Goal: Communication & Community: Answer question/provide support

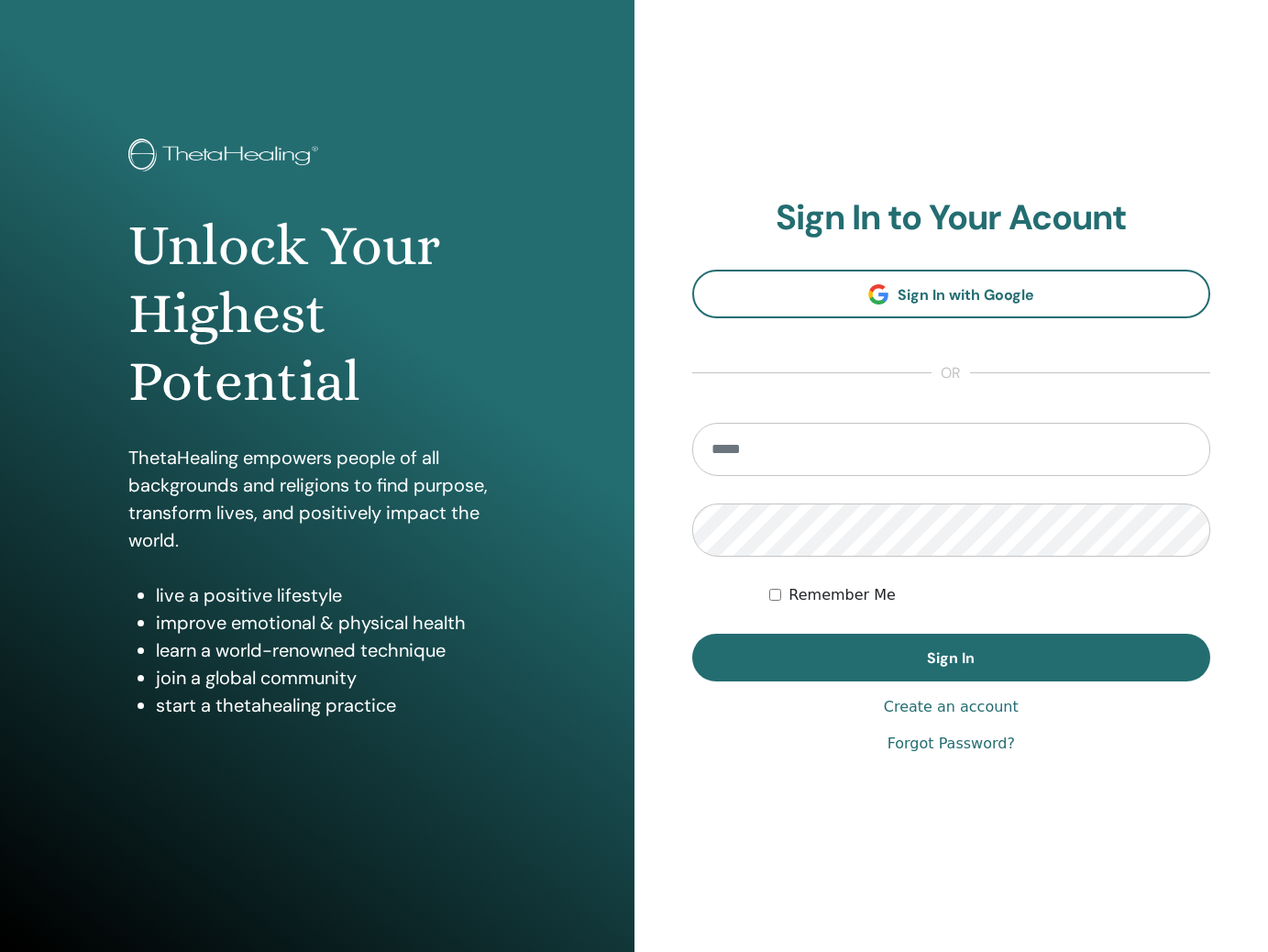
type input "**********"
drag, startPoint x: 970, startPoint y: 654, endPoint x: 990, endPoint y: 620, distance: 39.4
click at [970, 654] on span "Sign In" at bounding box center [951, 658] width 48 height 19
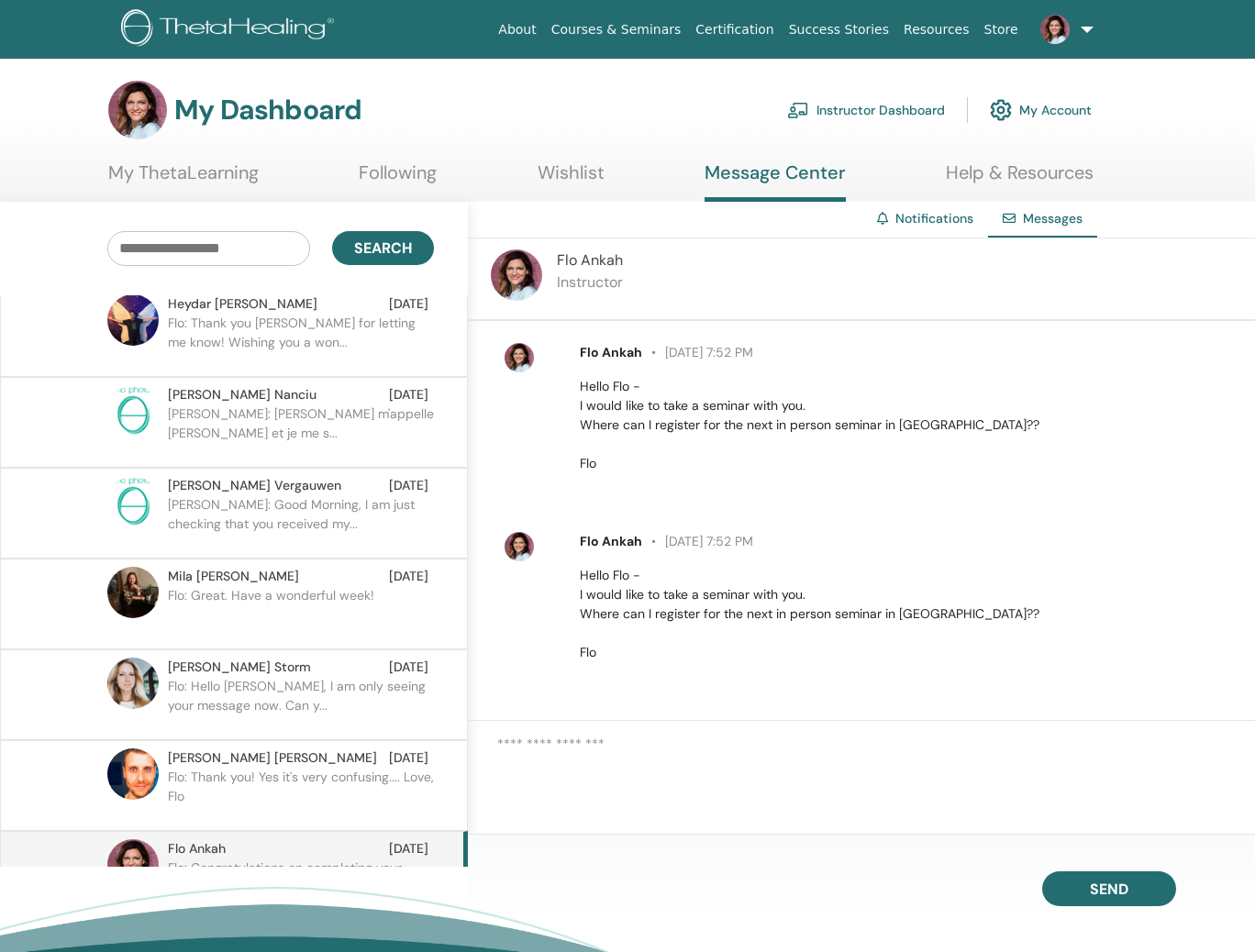
scroll to position [3695, 0]
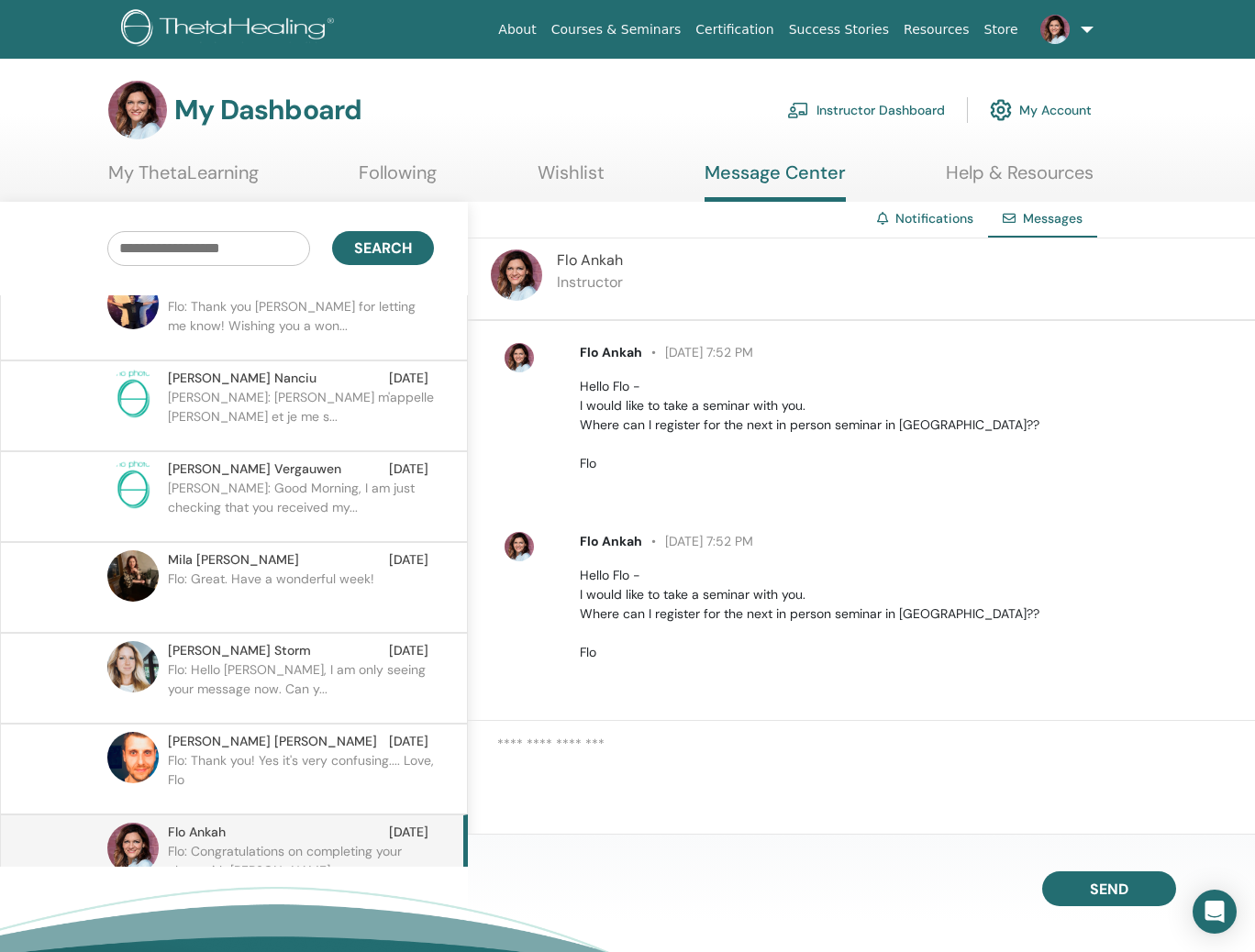
click at [303, 660] on p "Flo: Hello [PERSON_NAME], I am only seeing your message now. Can y..." at bounding box center [301, 688] width 266 height 55
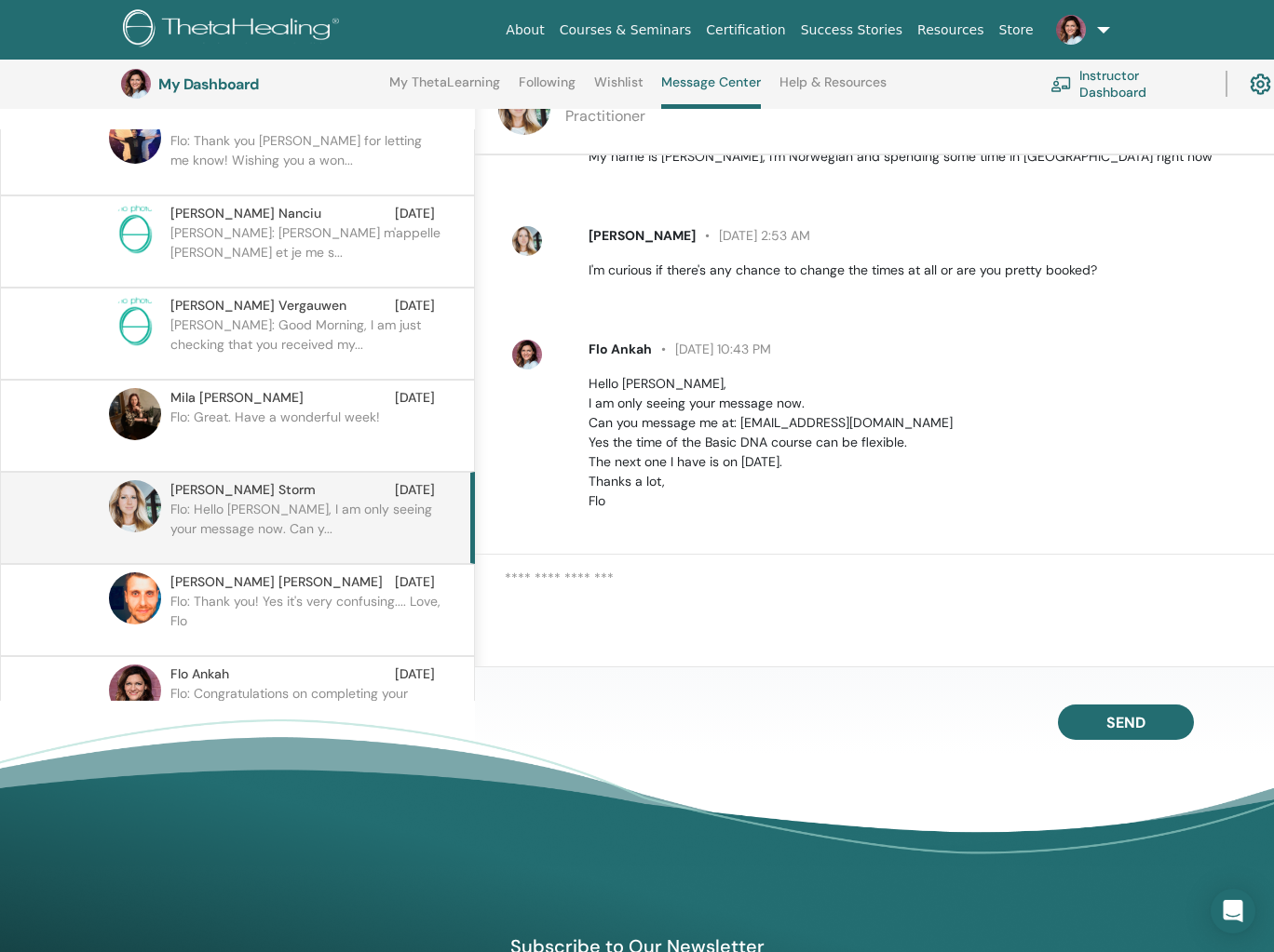
scroll to position [1069, 0]
click at [820, 589] on textarea at bounding box center [889, 601] width 769 height 69
click at [585, 233] on div "[PERSON_NAME] [DATE] 2:53 AM I'm curious if there's any chance to change the ti…" at bounding box center [920, 251] width 692 height 54
click at [593, 237] on span "[PERSON_NAME]" at bounding box center [642, 232] width 108 height 16
drag, startPoint x: 552, startPoint y: 245, endPoint x: 528, endPoint y: 245, distance: 24.0
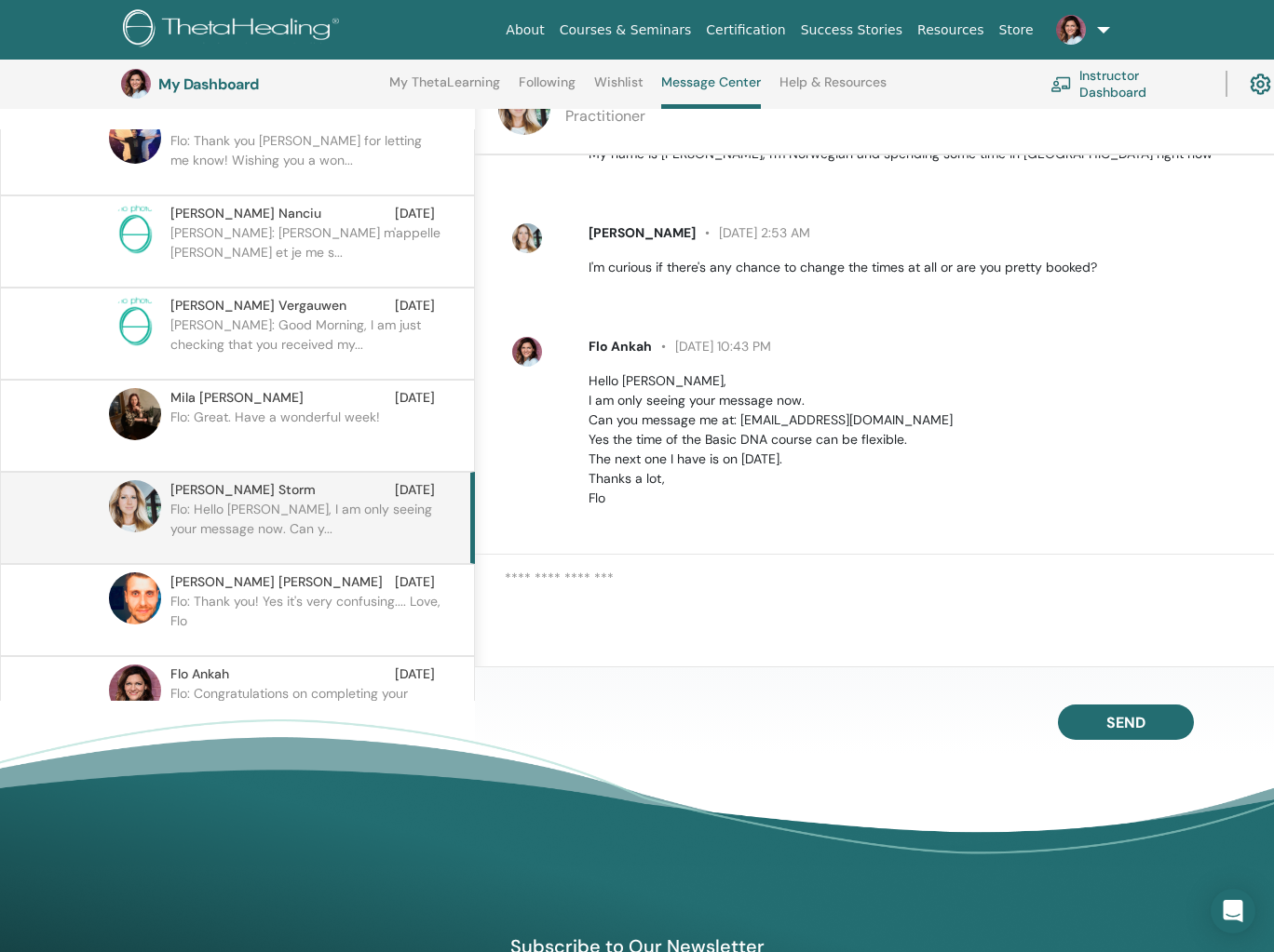
click at [551, 245] on div at bounding box center [544, 251] width 62 height 54
click at [518, 242] on img at bounding box center [527, 238] width 30 height 30
click at [620, 586] on textarea at bounding box center [889, 601] width 769 height 69
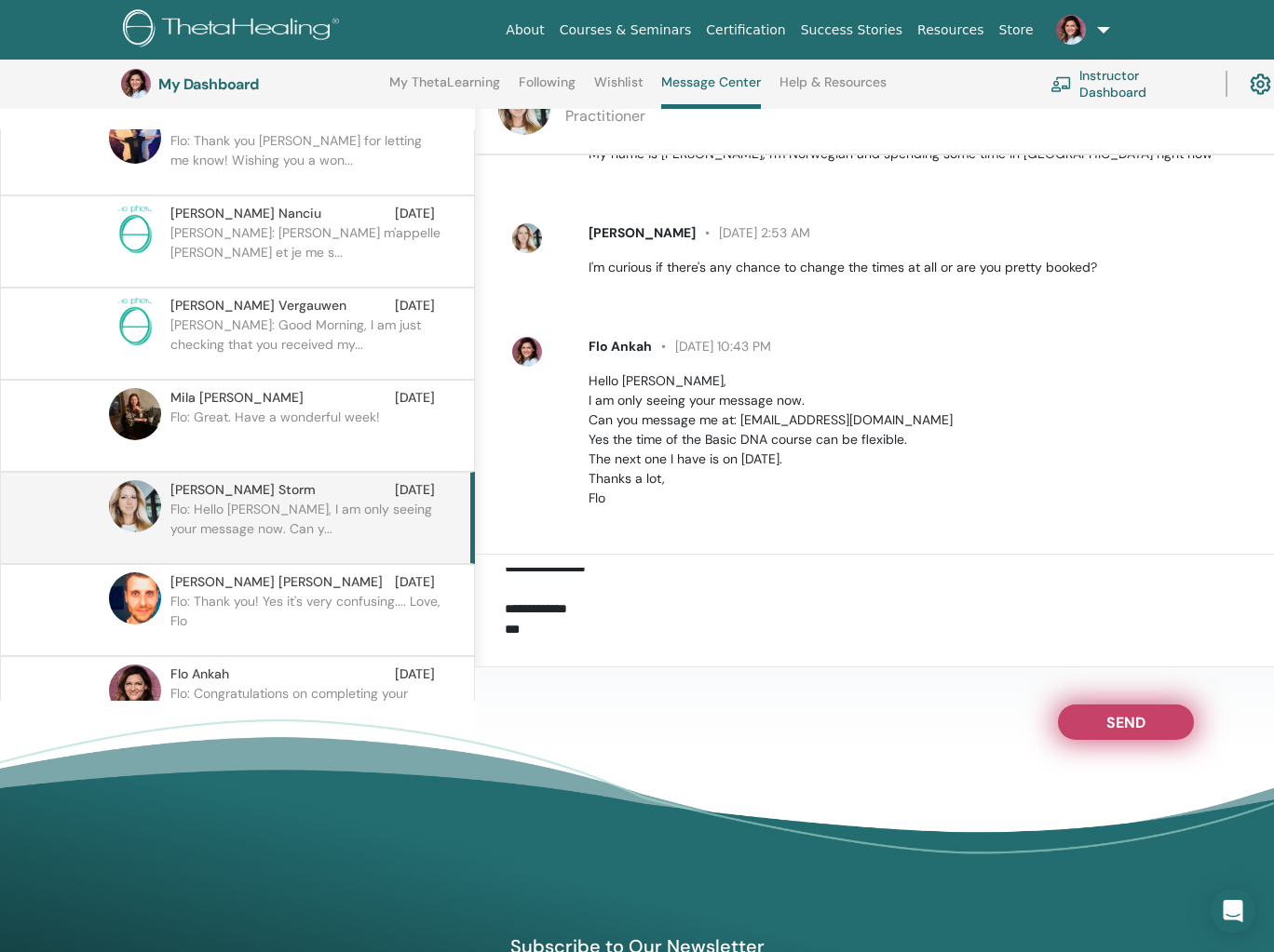
type textarea "**********"
click at [1133, 726] on span "Send" at bounding box center [1126, 719] width 39 height 13
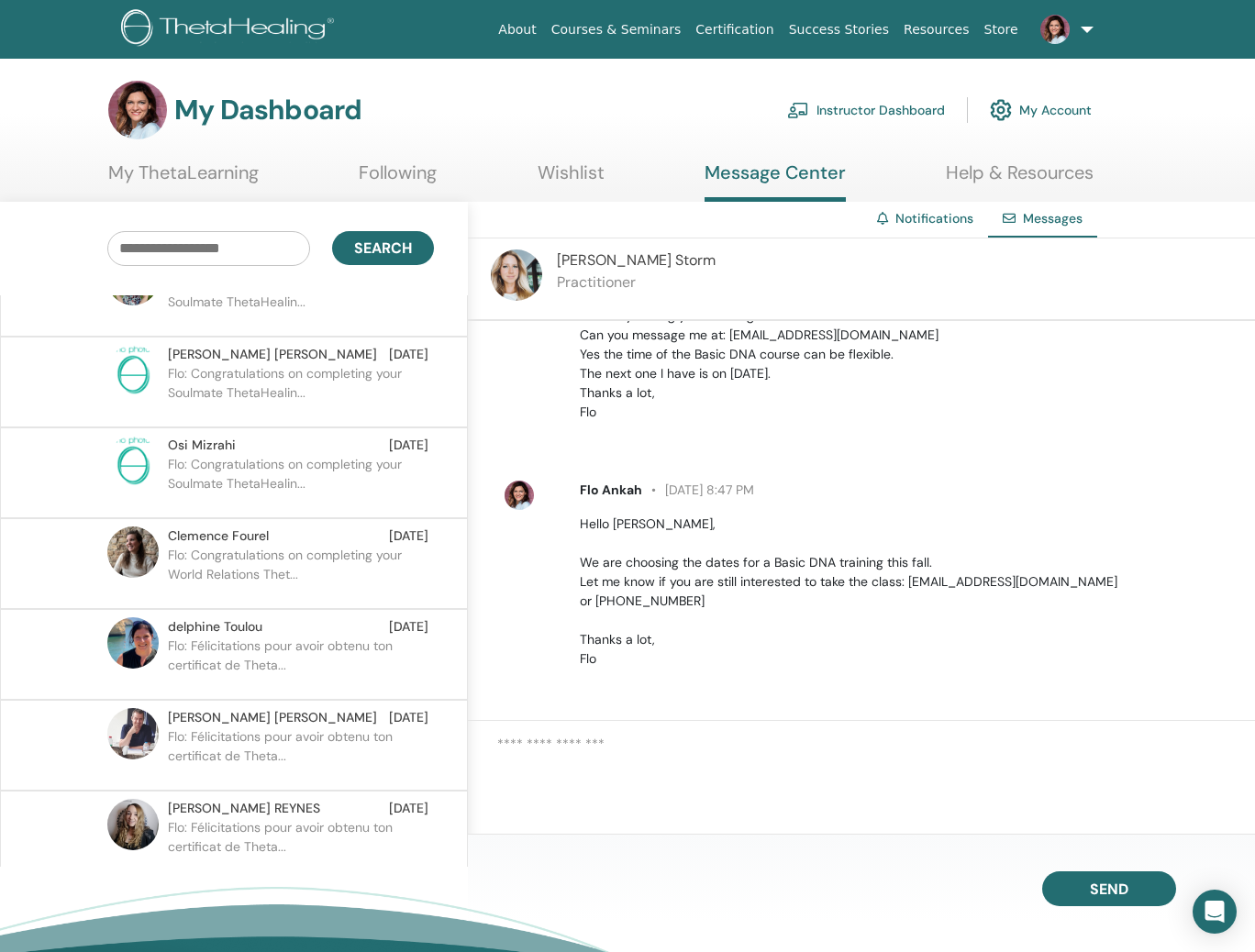
scroll to position [0, 0]
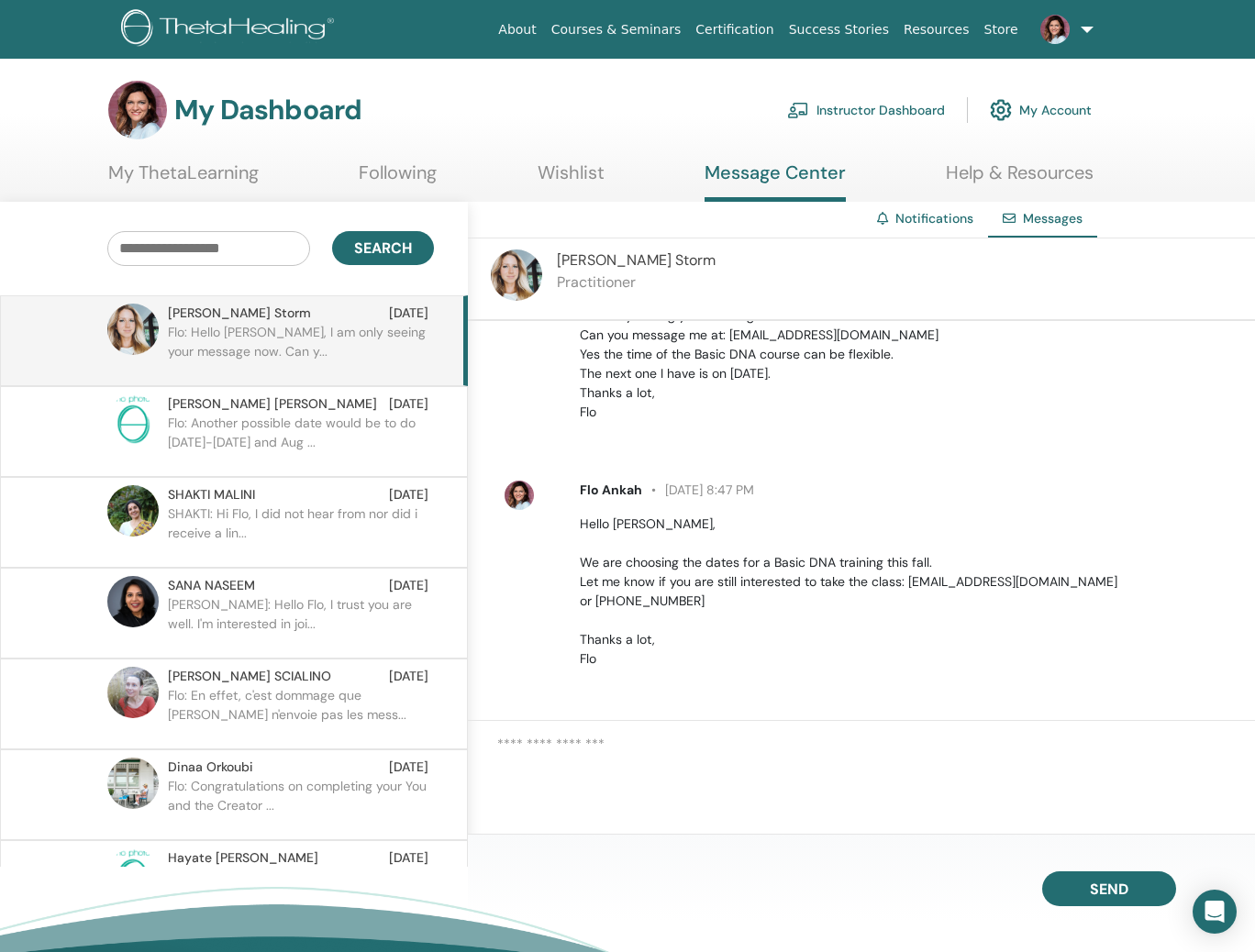
click at [303, 437] on p "Flo: Another possible date would be to do [DATE]-[DATE] and Aug ..." at bounding box center [301, 442] width 266 height 55
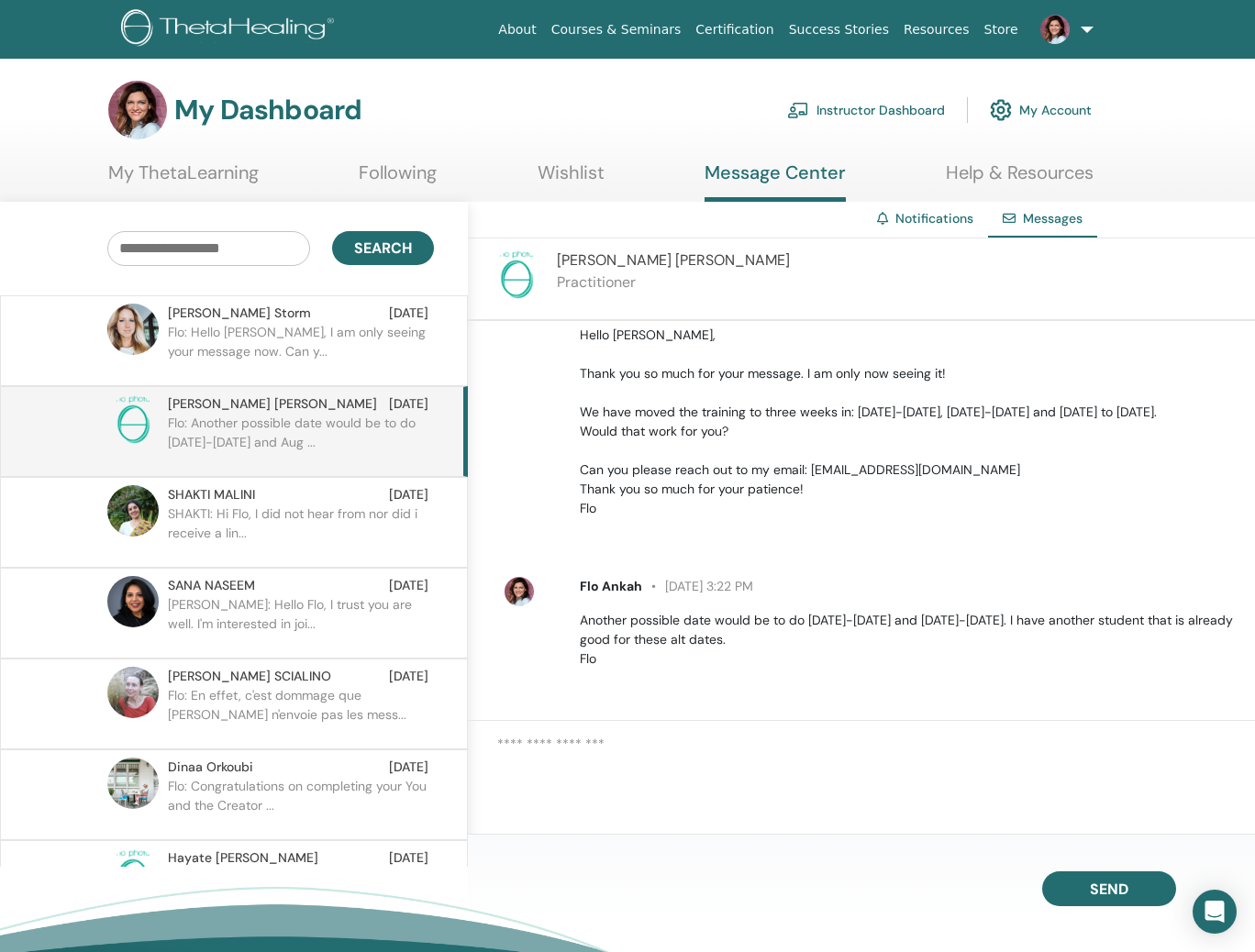
click at [307, 521] on p "SHAKTI: Hi Flo, I did not hear from nor did i receive a lin..." at bounding box center [301, 532] width 266 height 55
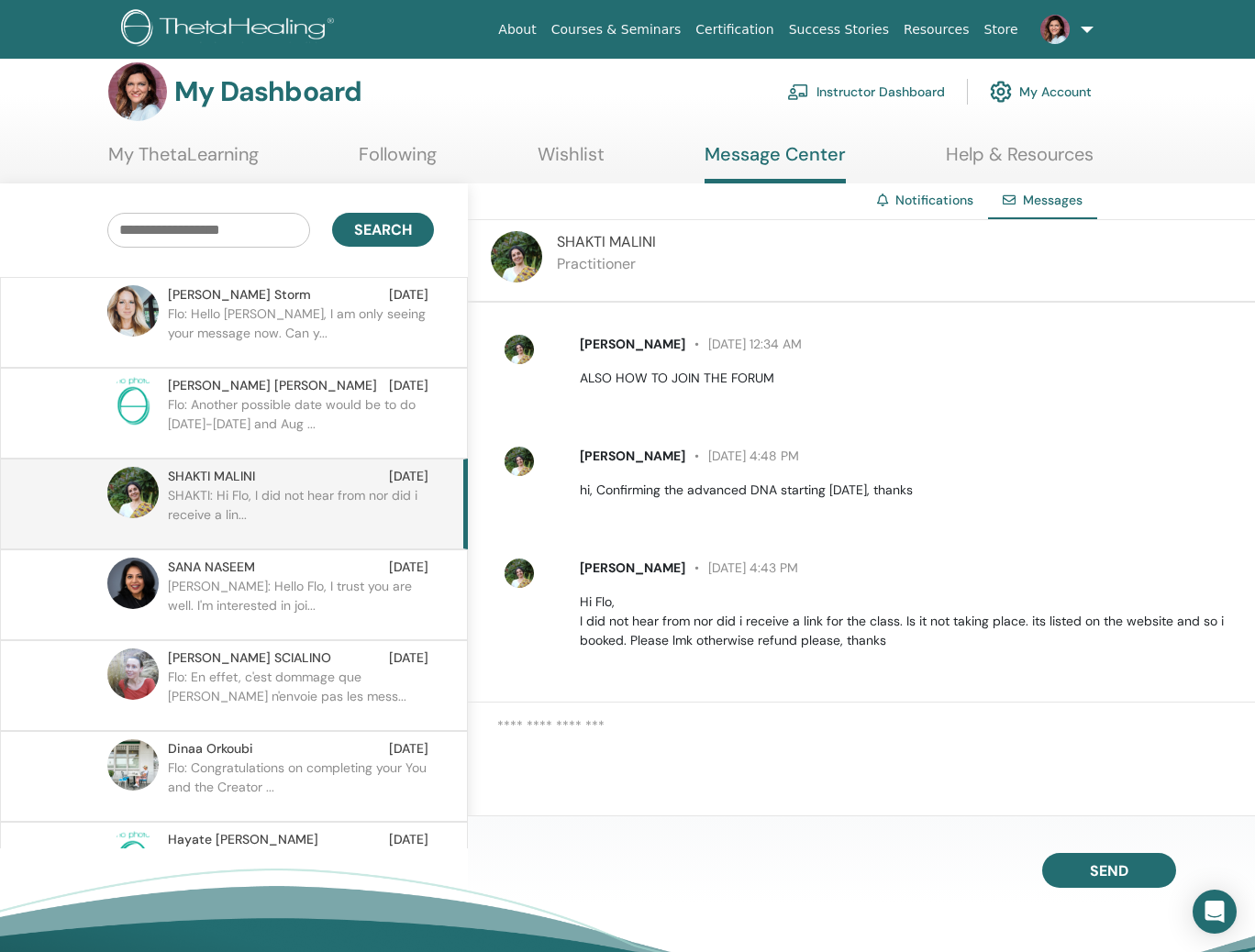
scroll to position [25, 0]
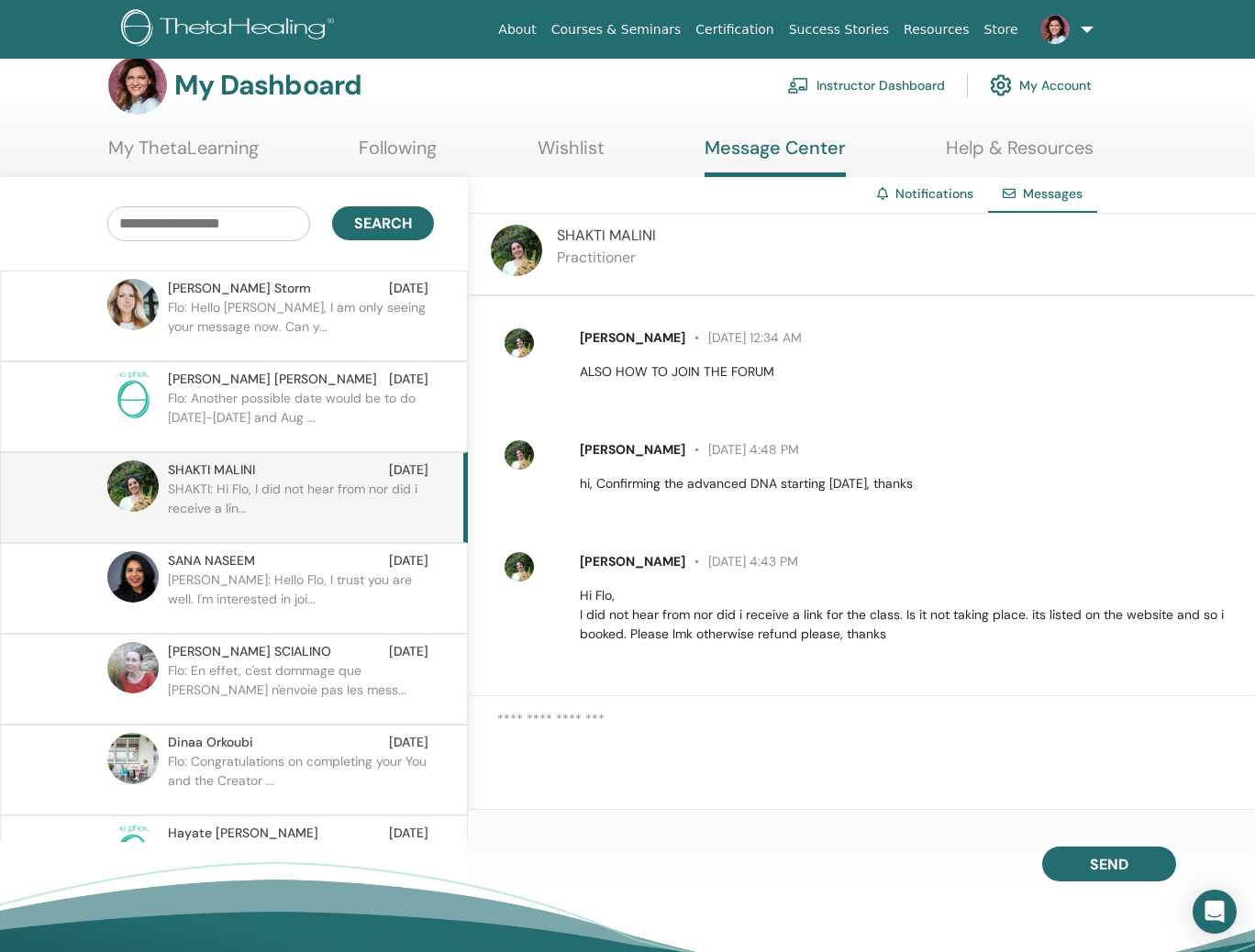
click at [317, 561] on div "[PERSON_NAME] [DATE]" at bounding box center [298, 561] width 261 height 19
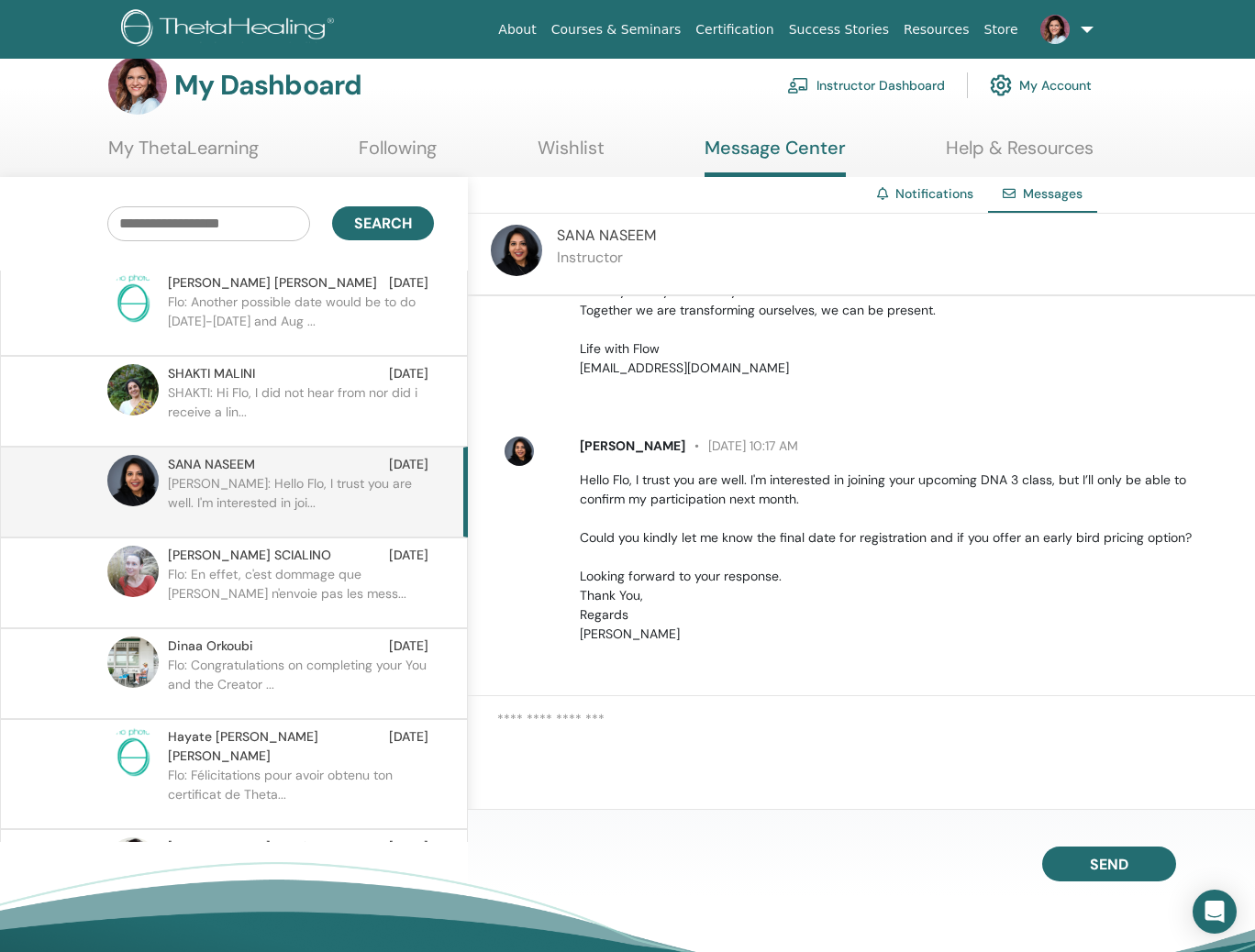
scroll to position [100, 0]
click at [303, 578] on p "Flo: En effet, c'est dommage que [PERSON_NAME] n'envoie pas les mess..." at bounding box center [301, 589] width 266 height 55
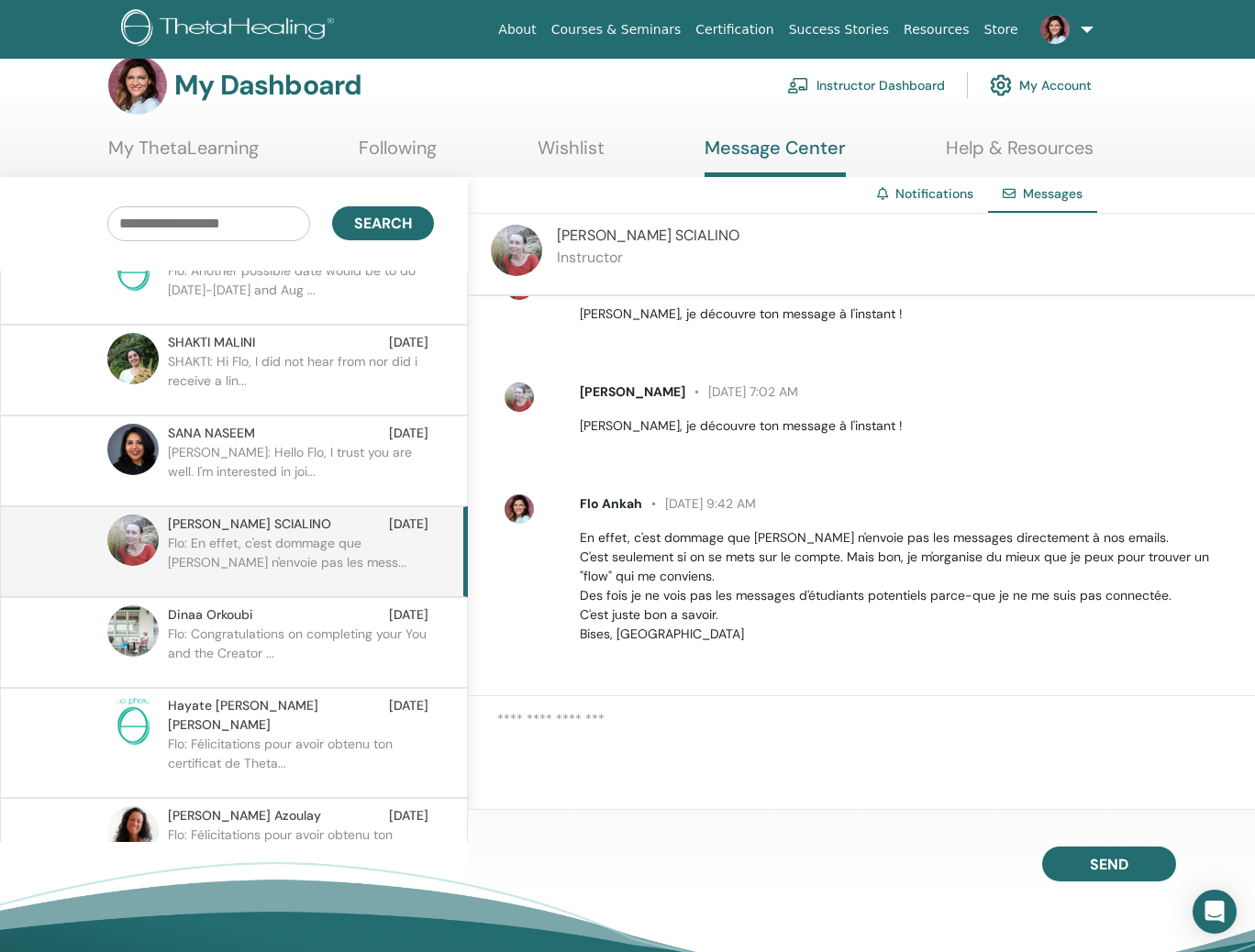
scroll to position [135, 0]
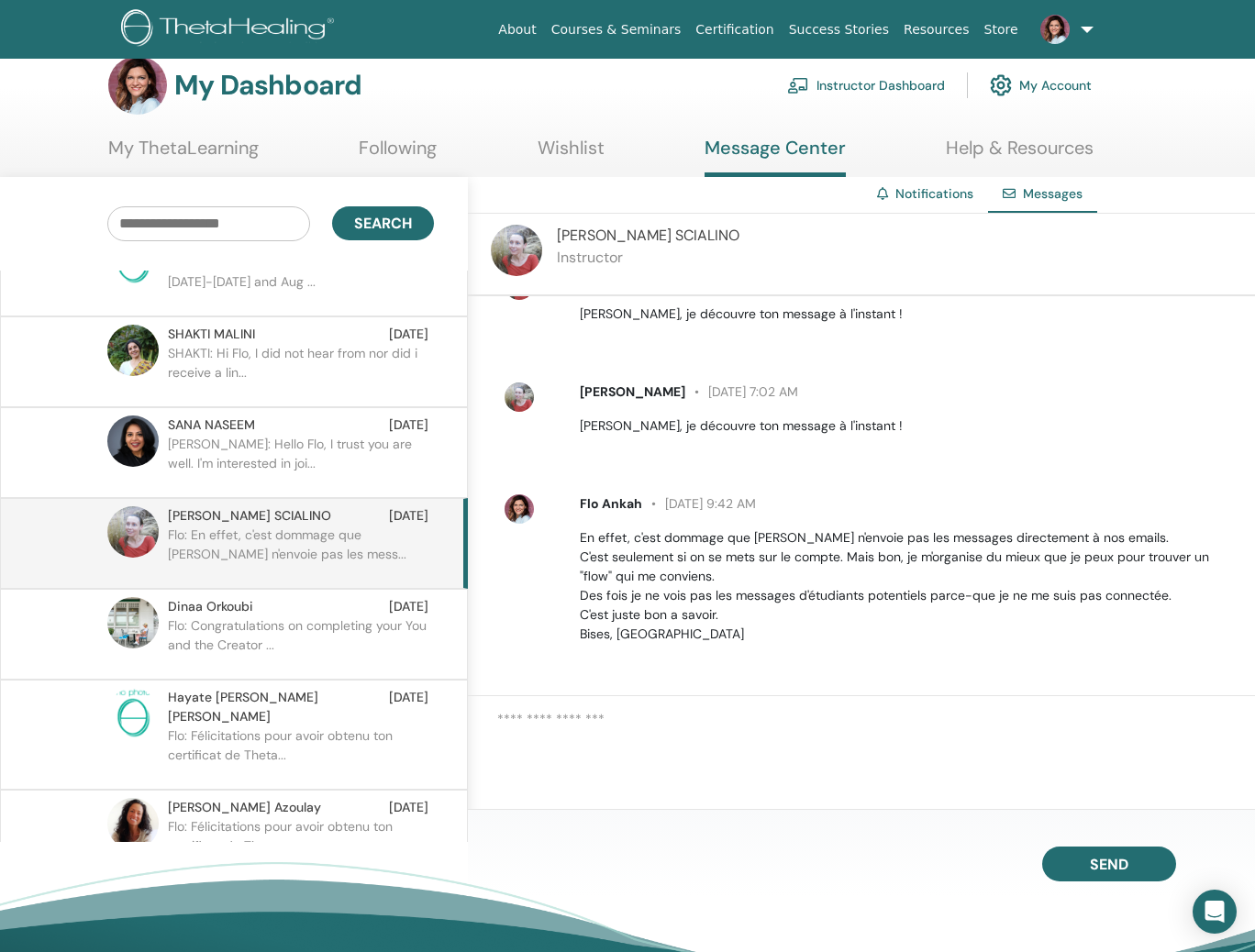
click at [304, 654] on p "Flo: Congratulations on completing your You and the Creator ..." at bounding box center [301, 644] width 266 height 55
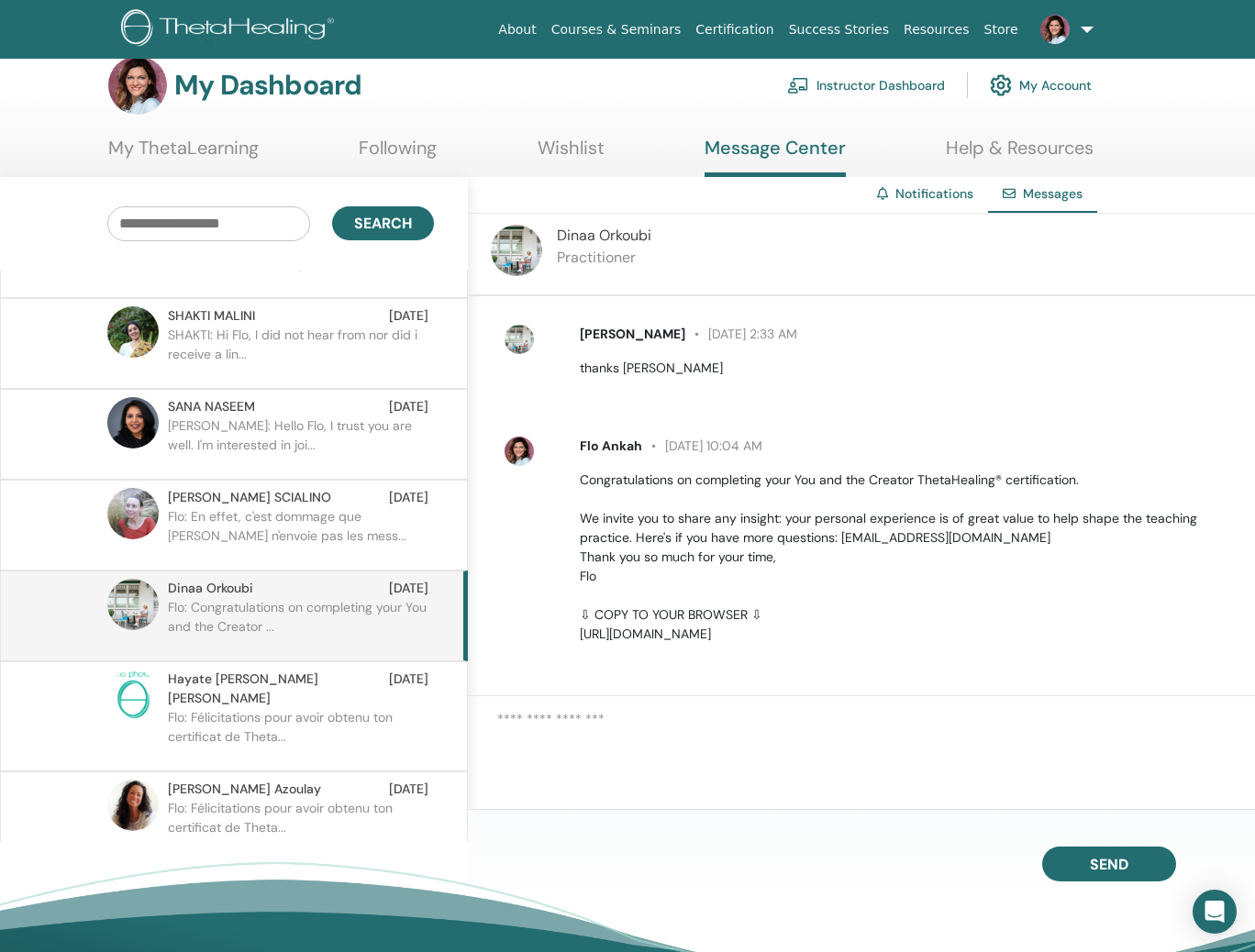
scroll to position [157, 0]
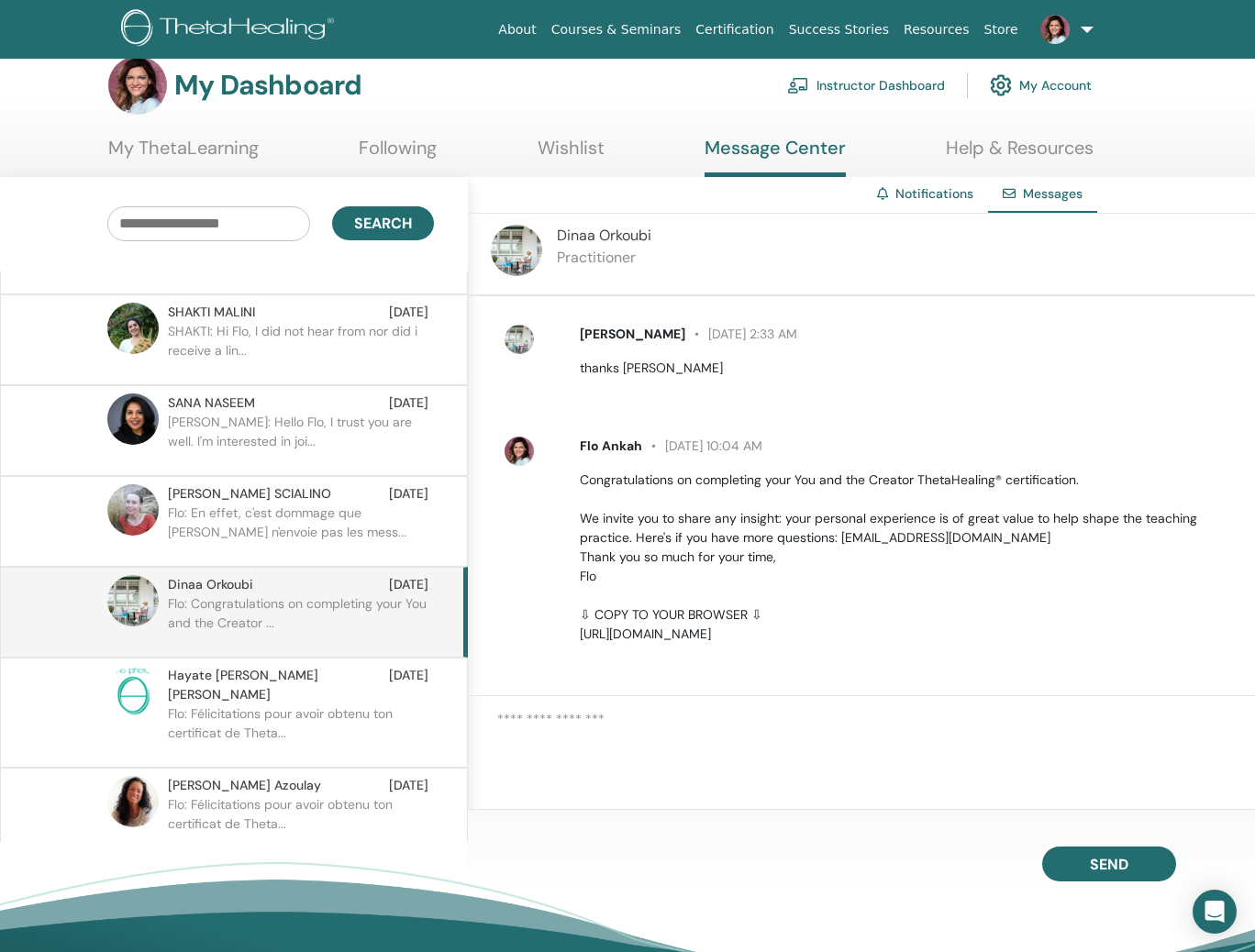
click at [320, 666] on div "Hayate [PERSON_NAME] [PERSON_NAME] [DATE]" at bounding box center [298, 685] width 261 height 38
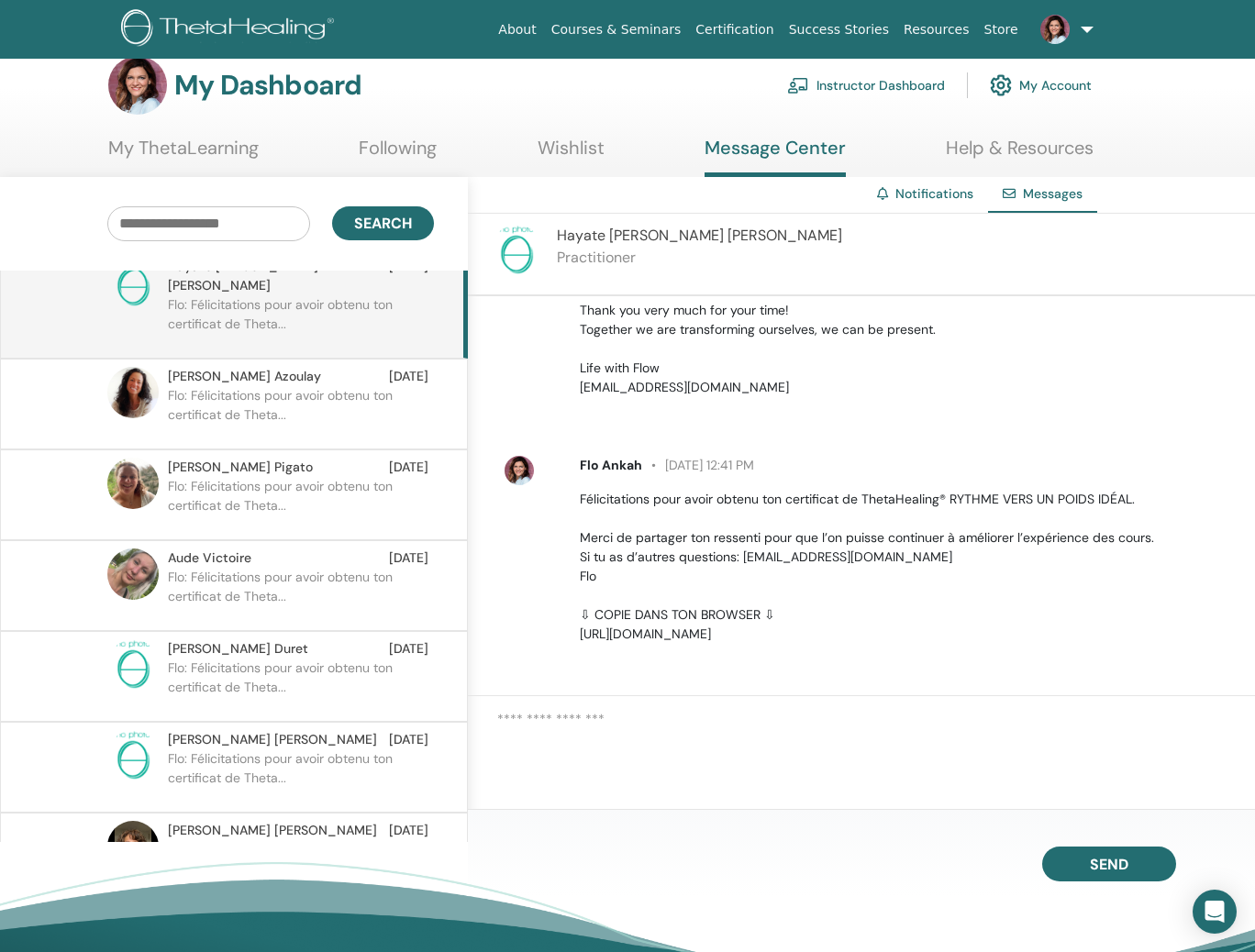
scroll to position [526, 0]
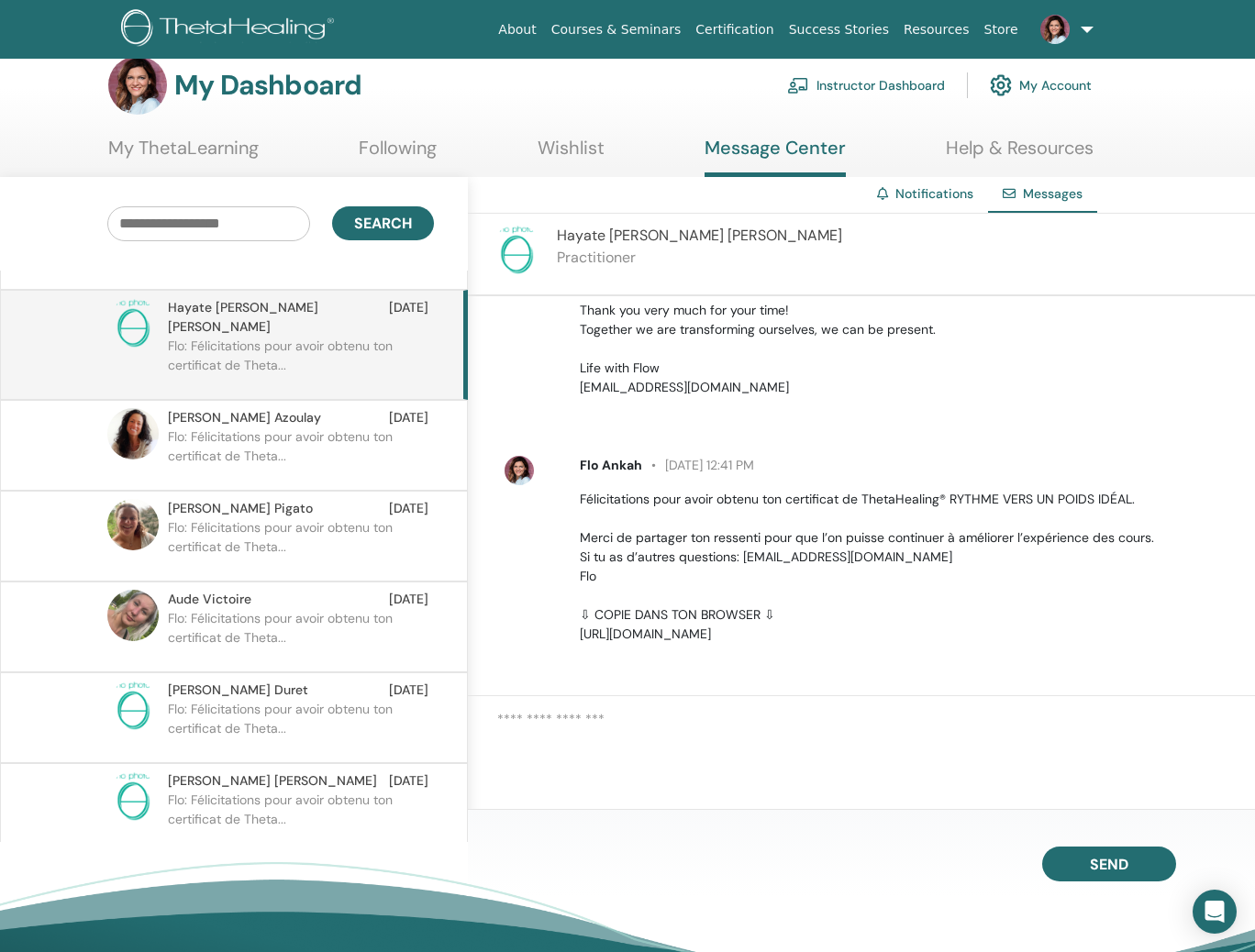
click at [295, 427] on p "Flo: Félicitations pour avoir obtenu ton certificat de Theta..." at bounding box center [301, 455] width 266 height 55
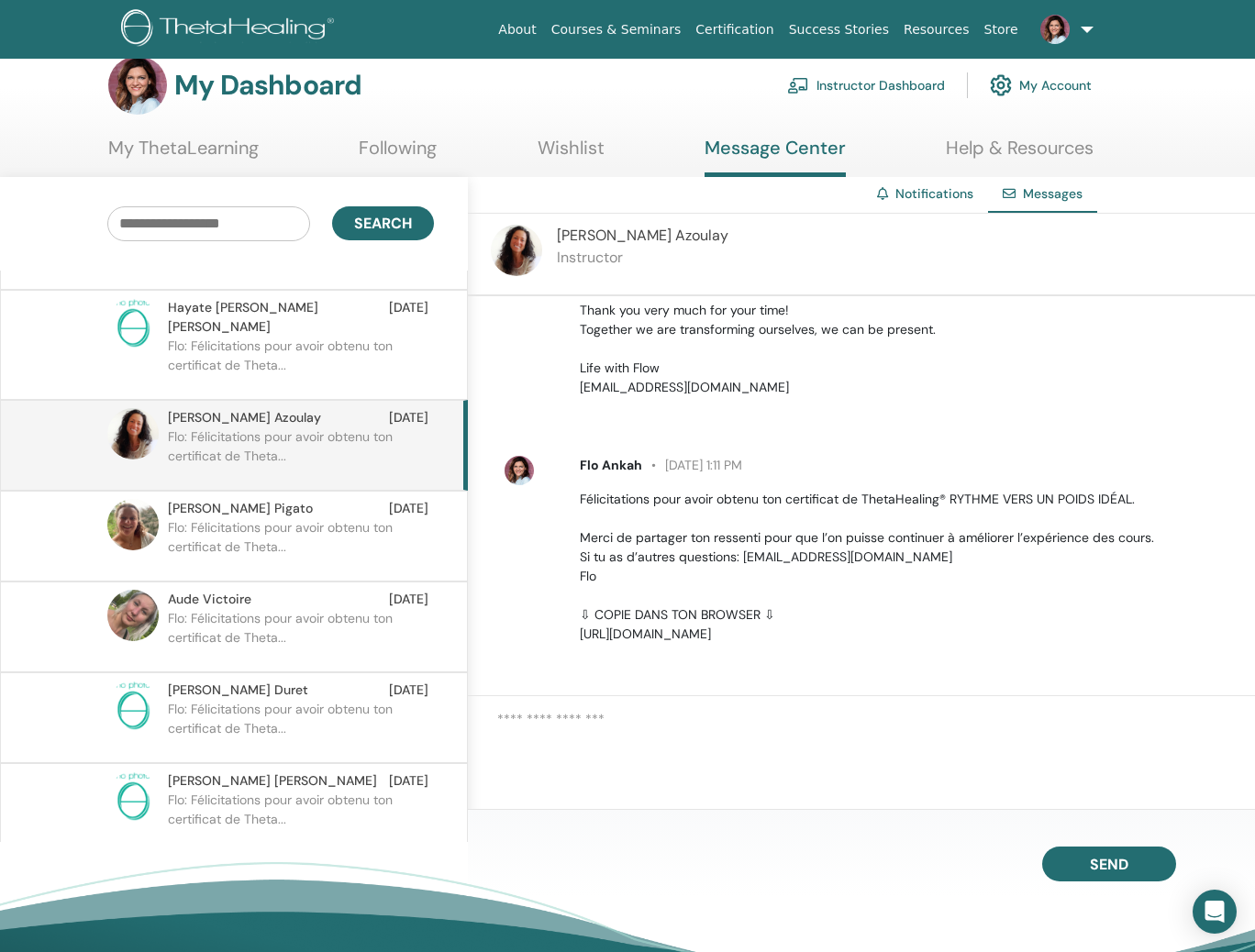
click at [278, 499] on div "[PERSON_NAME] [DATE]" at bounding box center [298, 508] width 261 height 19
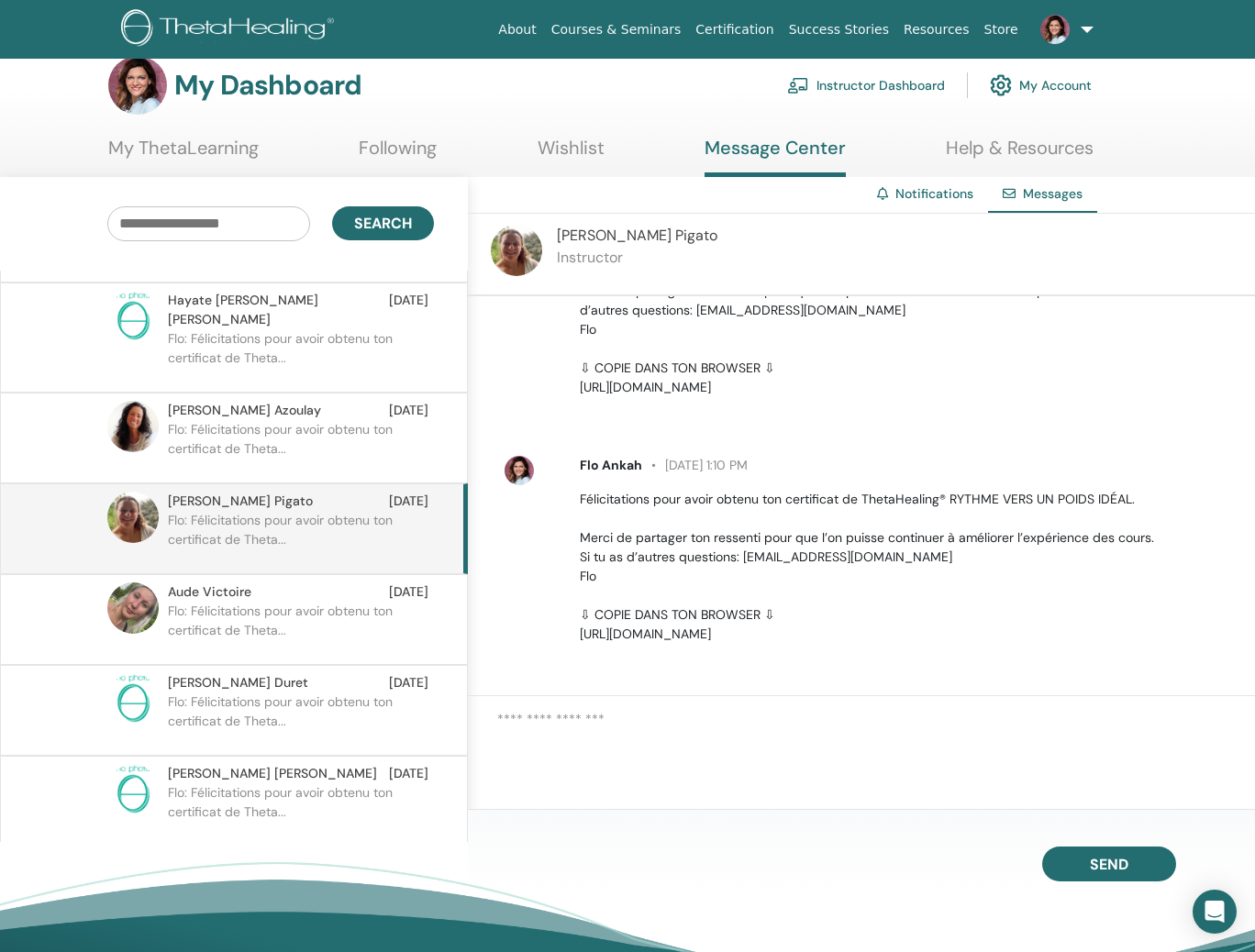
click at [274, 604] on p "Flo: Félicitations pour avoir obtenu ton certificat de Theta..." at bounding box center [301, 630] width 266 height 55
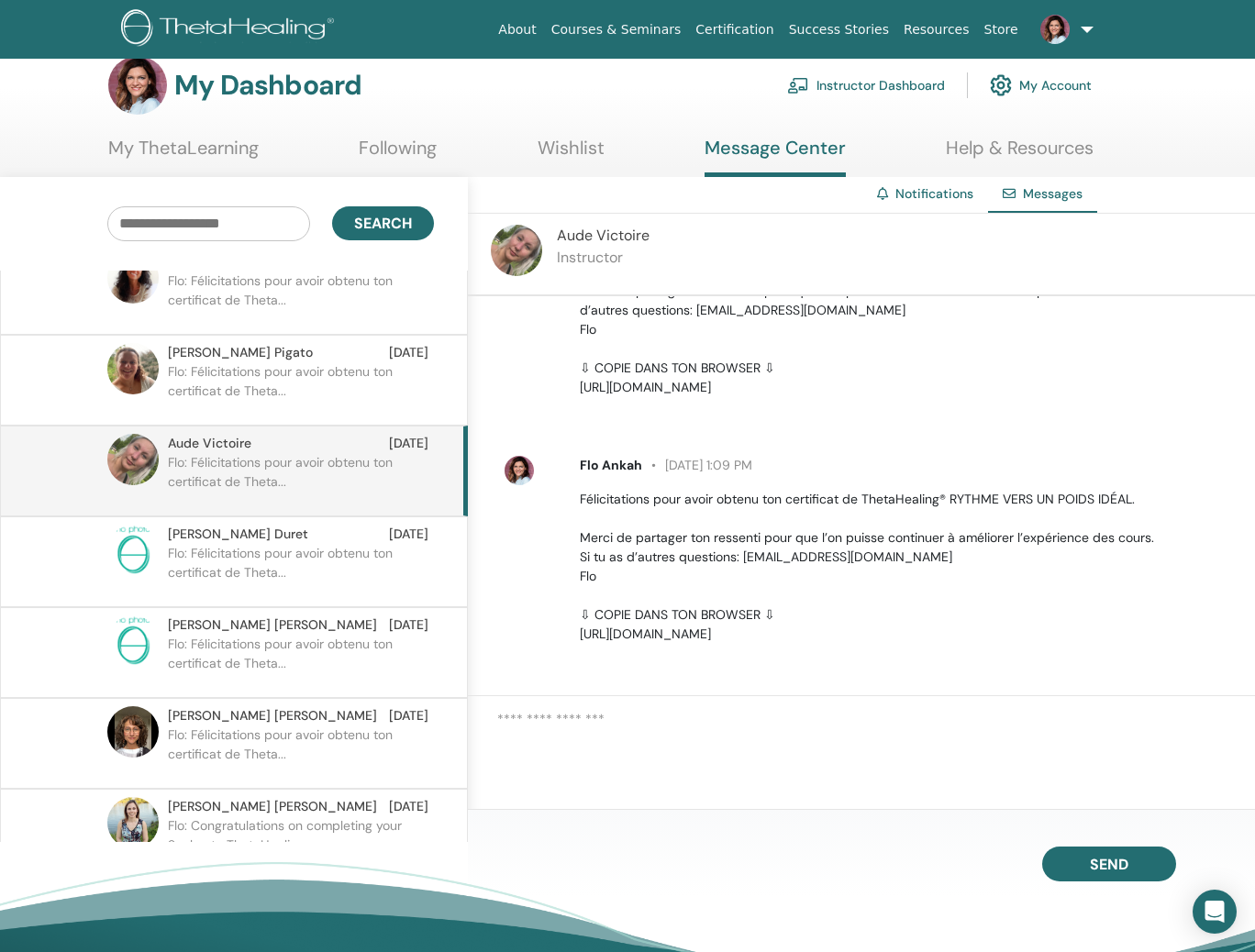
click at [299, 525] on div "[PERSON_NAME] [DATE]" at bounding box center [298, 534] width 261 height 19
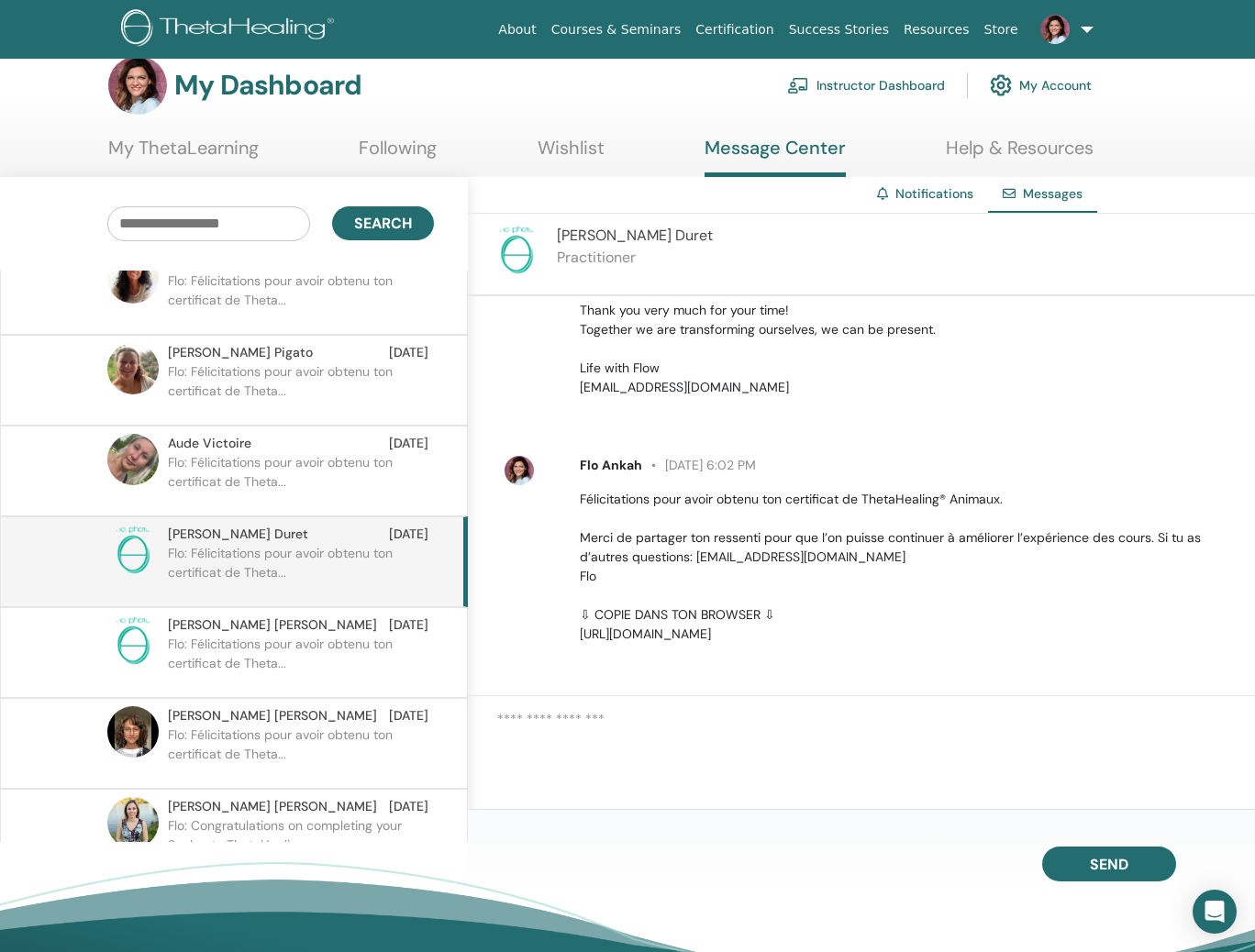
click at [286, 634] on p "Flo: Félicitations pour avoir obtenu ton certificat de Theta..." at bounding box center [301, 662] width 266 height 55
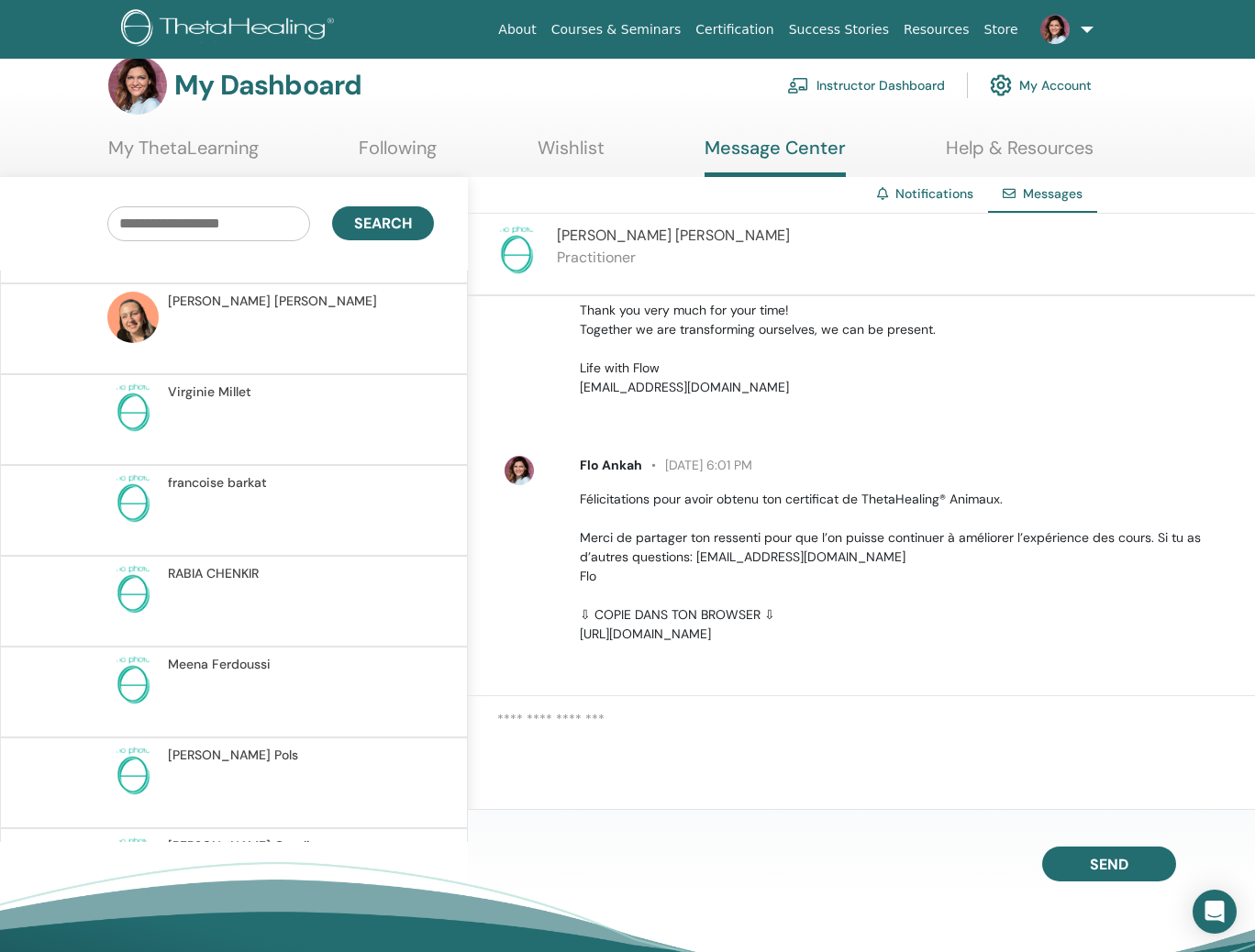
click at [289, 654] on div "[PERSON_NAME]" at bounding box center [298, 664] width 261 height 19
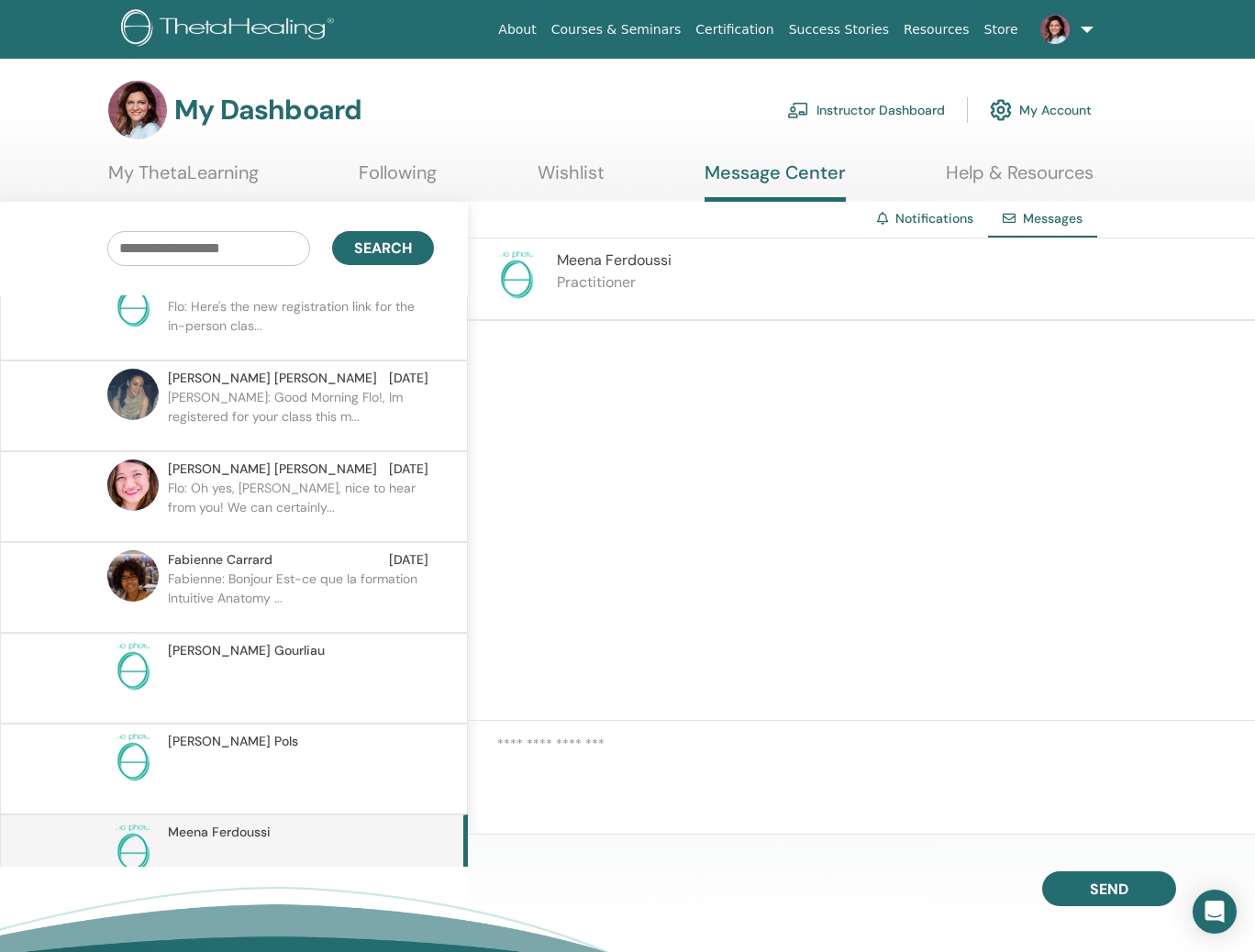
drag, startPoint x: 632, startPoint y: 251, endPoint x: 623, endPoint y: 260, distance: 12.7
click at [631, 252] on span "Meena Ferdoussi" at bounding box center [614, 259] width 115 height 19
drag, startPoint x: 604, startPoint y: 271, endPoint x: 561, endPoint y: 272, distance: 43.0
click at [604, 271] on div "Meena Ferdoussi Practitioner" at bounding box center [614, 279] width 115 height 59
drag, startPoint x: 496, startPoint y: 272, endPoint x: 514, endPoint y: 277, distance: 18.7
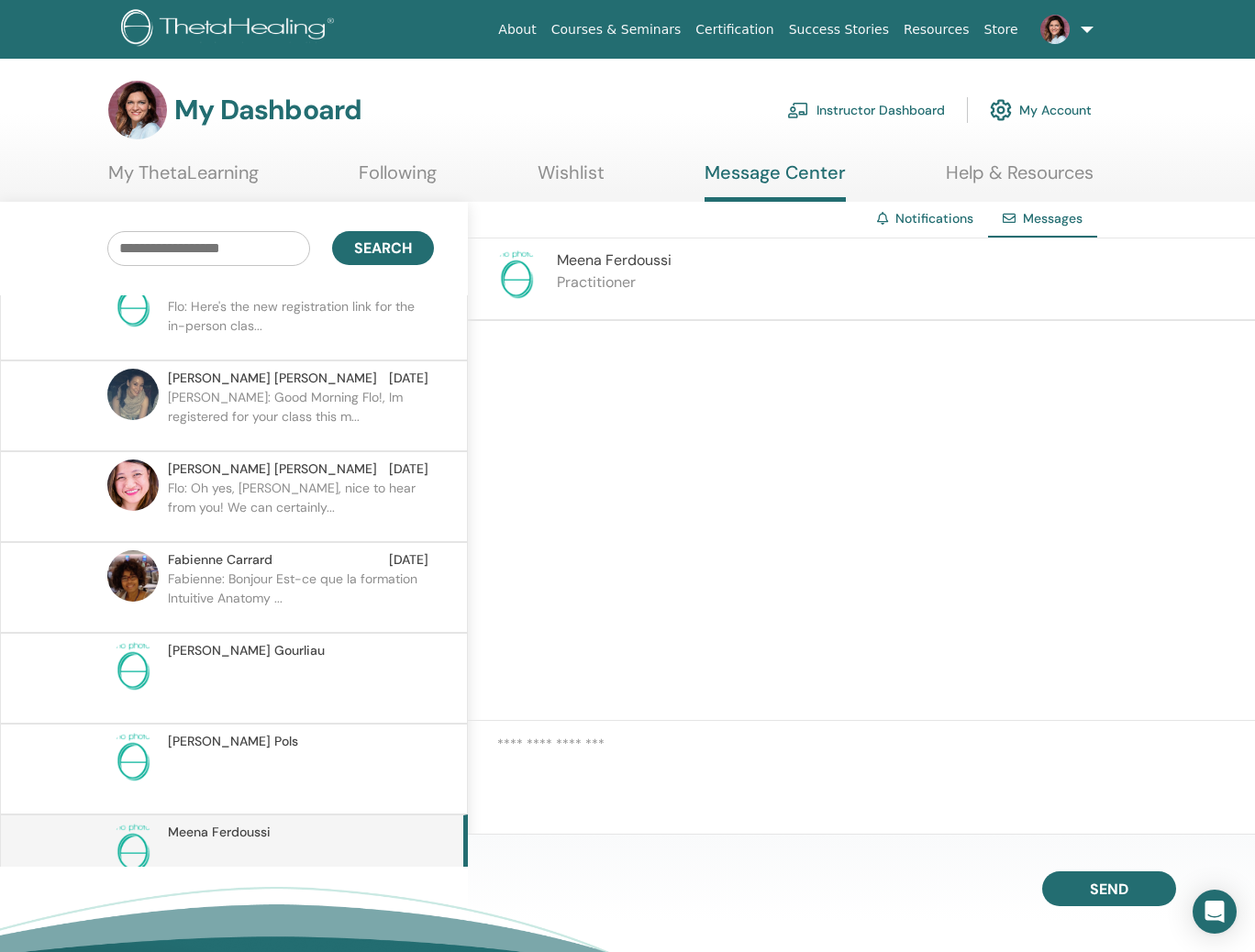
click at [496, 272] on img at bounding box center [516, 275] width 52 height 52
click at [514, 277] on img at bounding box center [516, 275] width 52 height 52
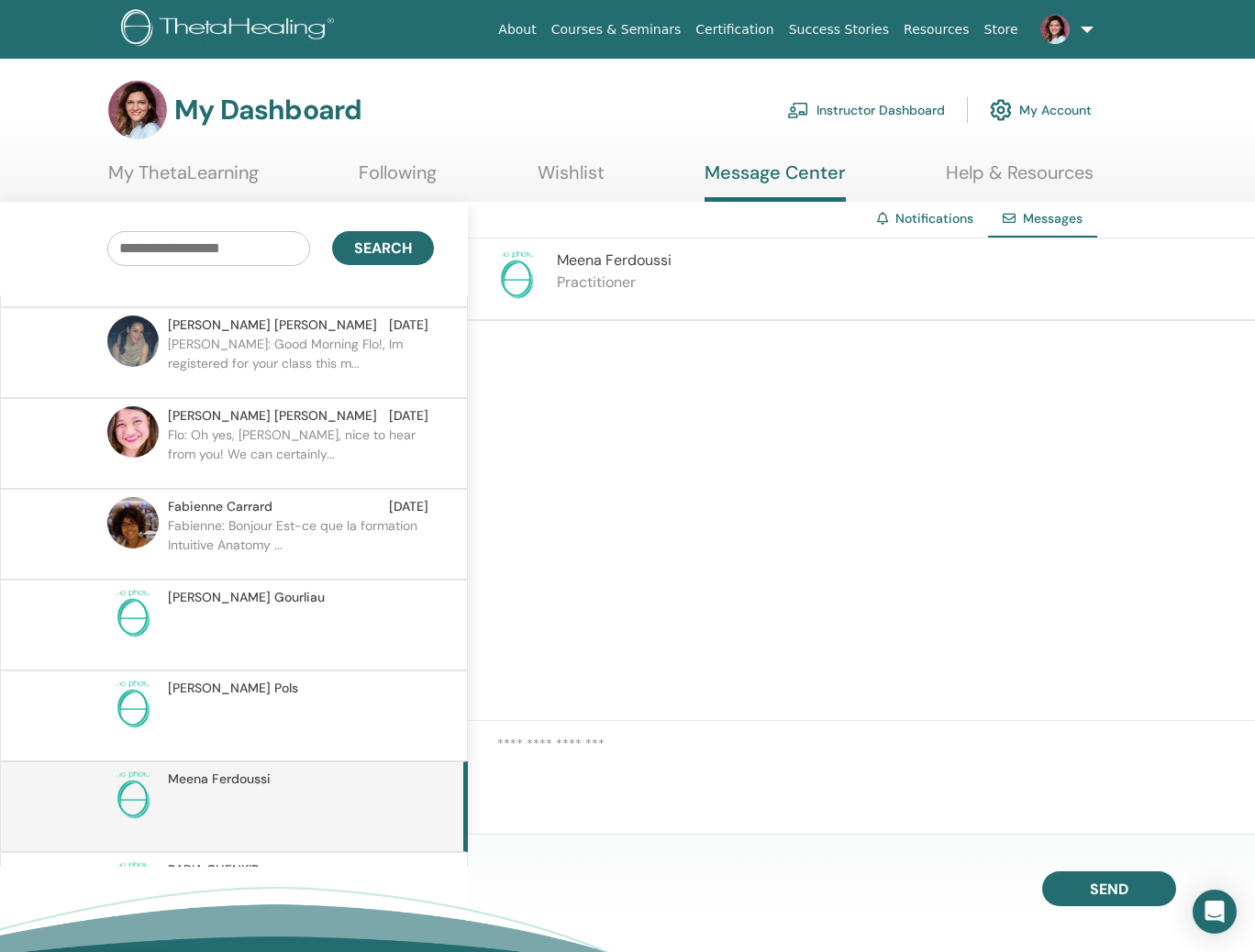
scroll to position [4611, 0]
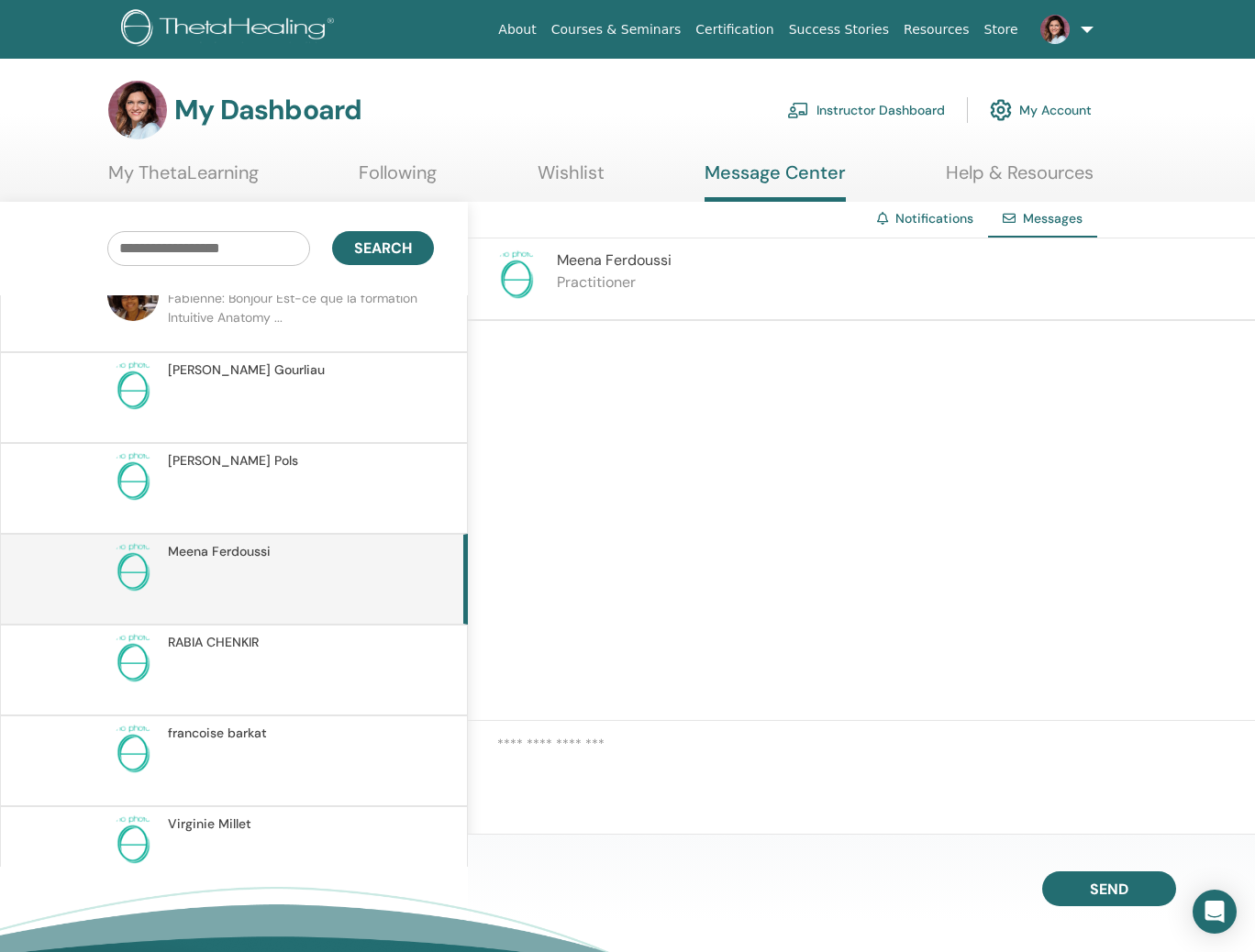
click at [296, 484] on p at bounding box center [301, 498] width 266 height 55
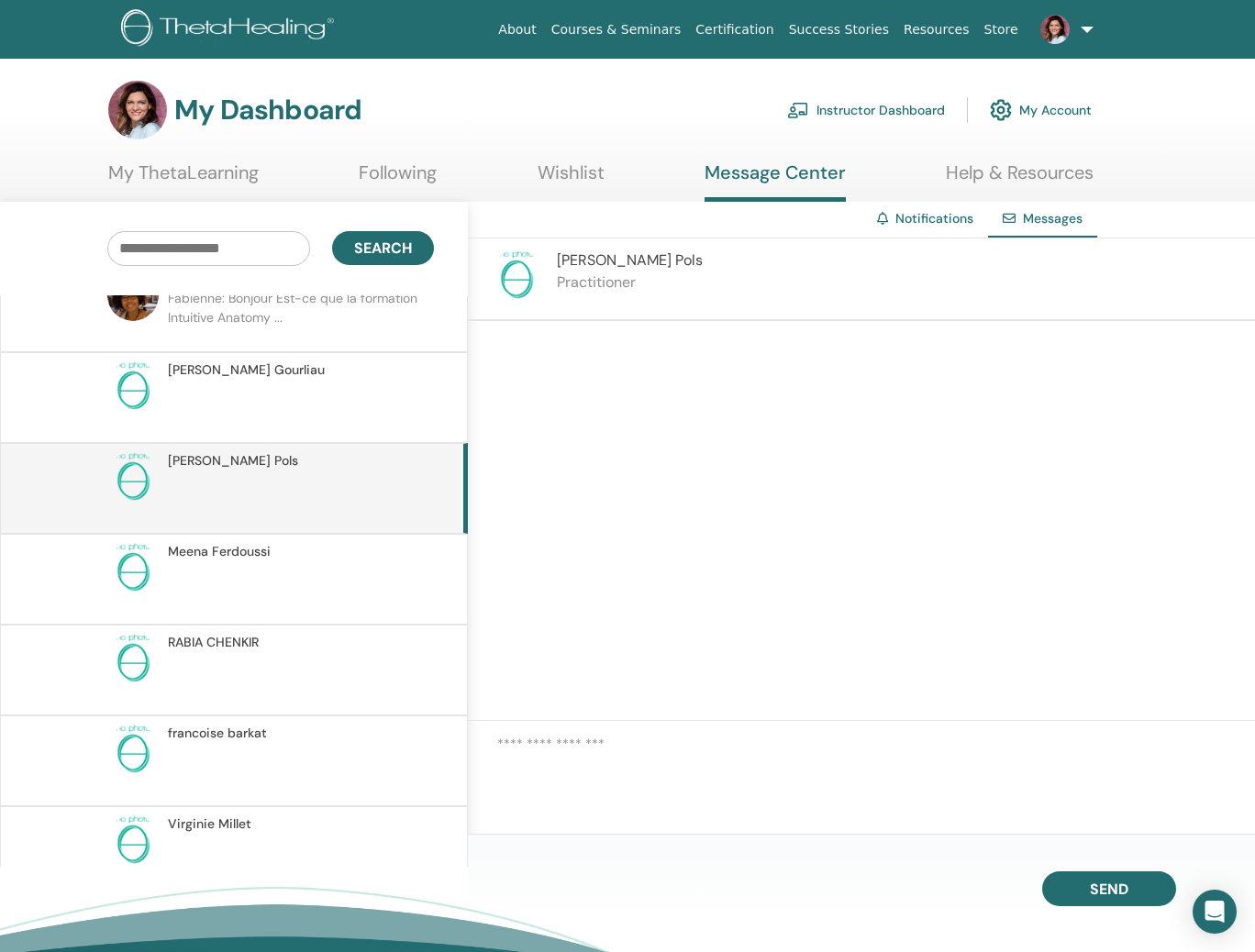
click at [296, 542] on div "[PERSON_NAME]" at bounding box center [298, 551] width 261 height 19
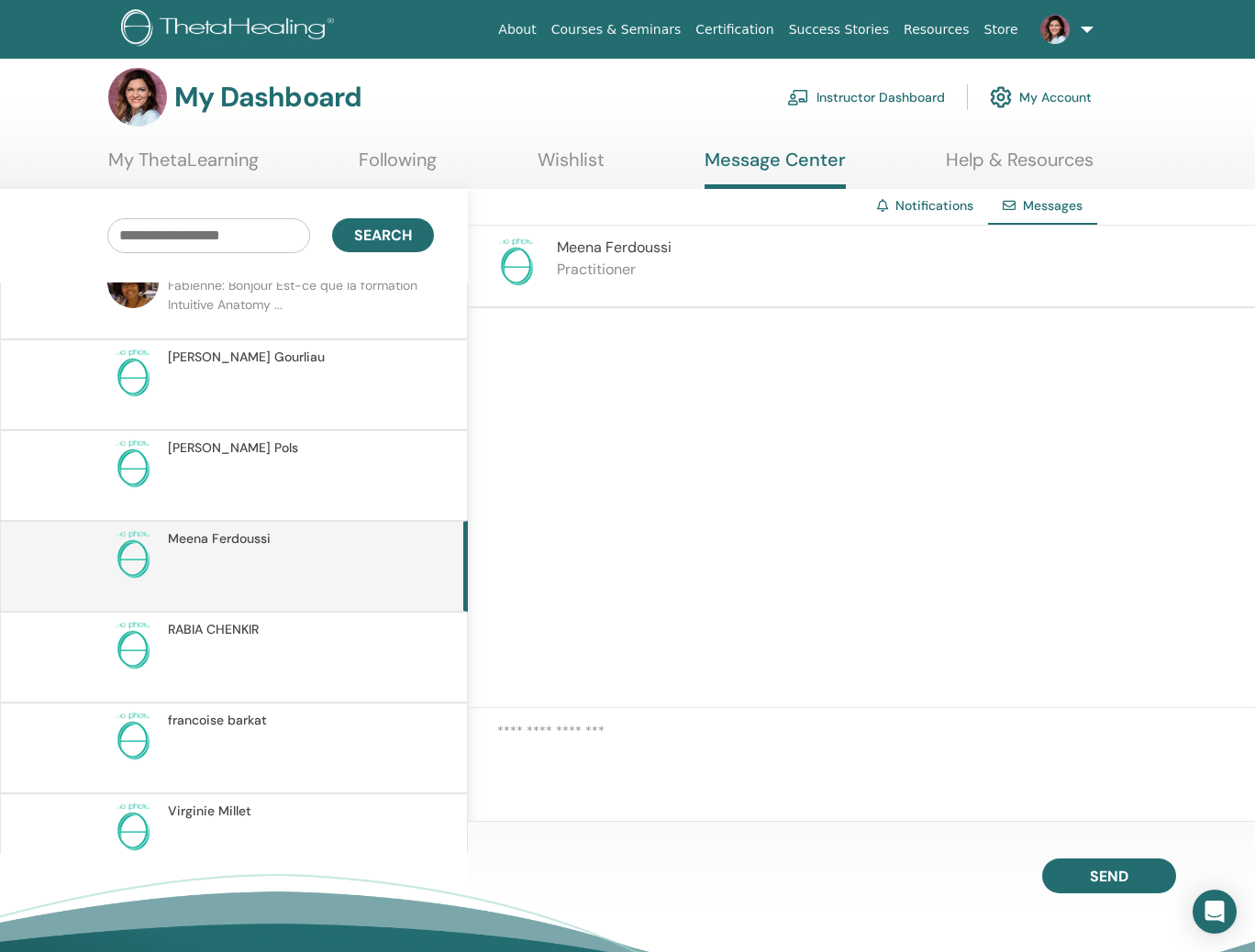
scroll to position [1, 0]
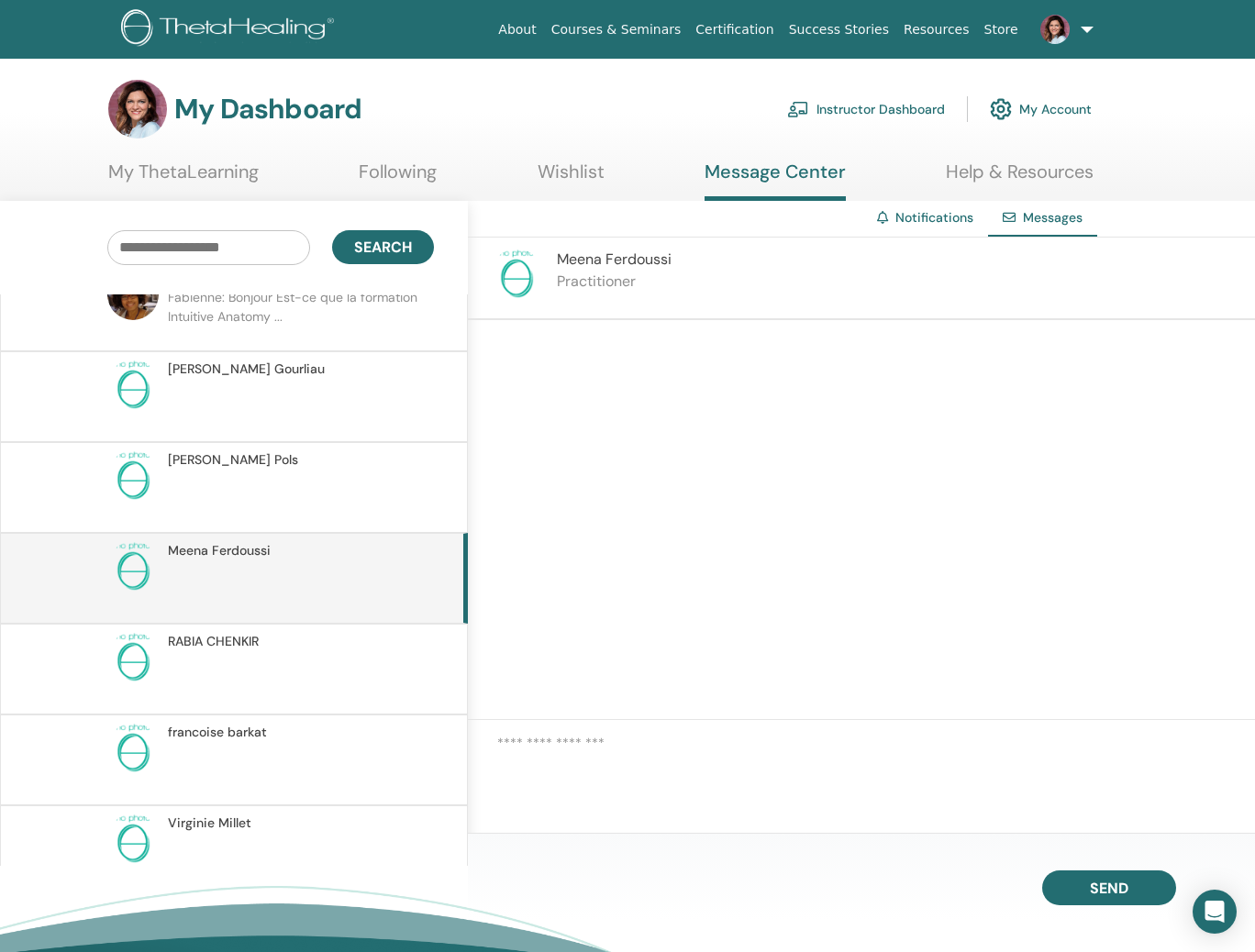
click at [909, 218] on link "Notifications" at bounding box center [934, 217] width 78 height 16
